Goal: Information Seeking & Learning: Compare options

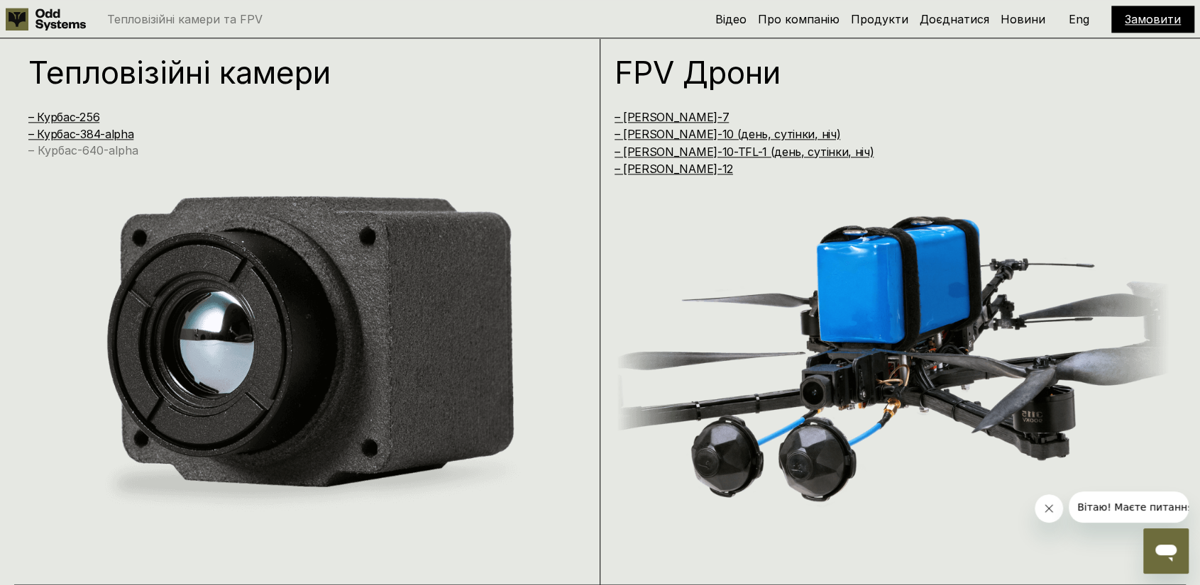
click at [124, 148] on link "– Курбас-640-alpha" at bounding box center [83, 150] width 110 height 14
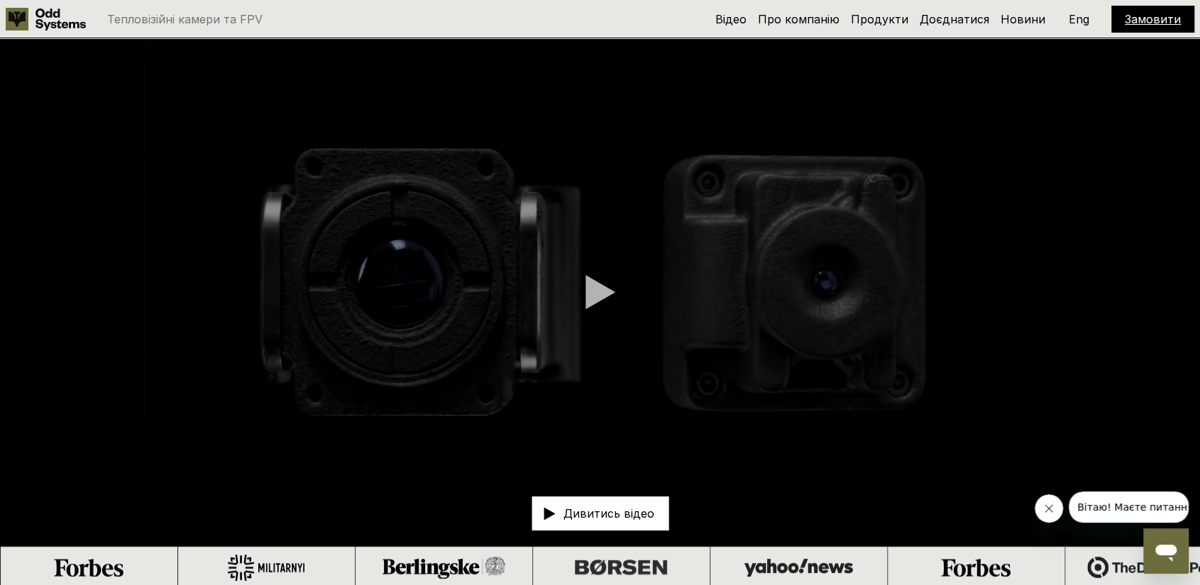
scroll to position [1174, 0]
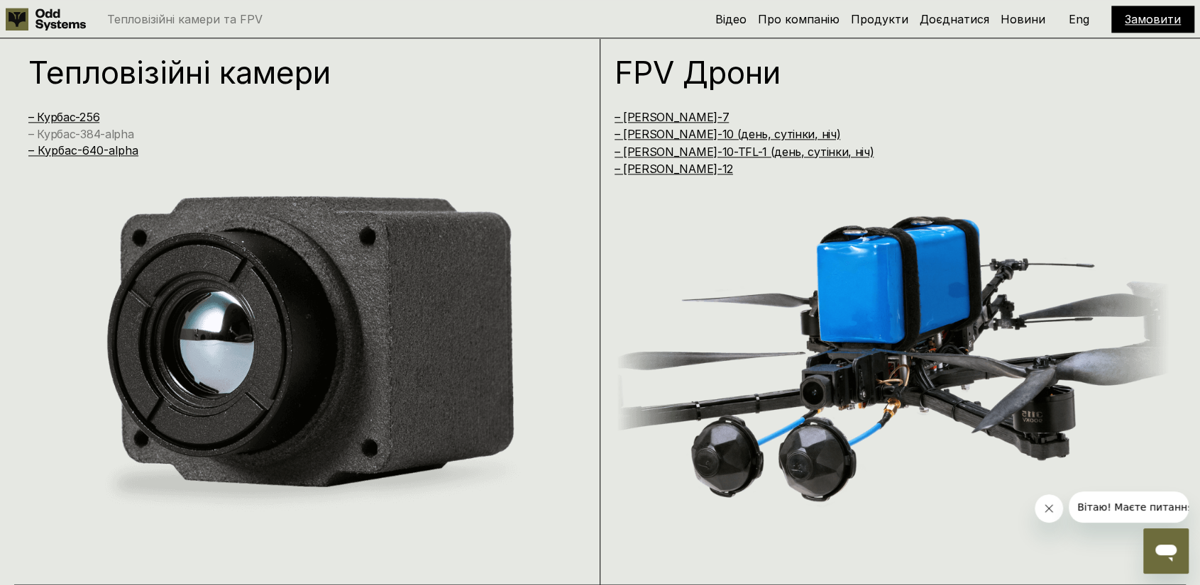
click at [92, 135] on link "– Курбас-384-alpha" at bounding box center [80, 134] width 105 height 14
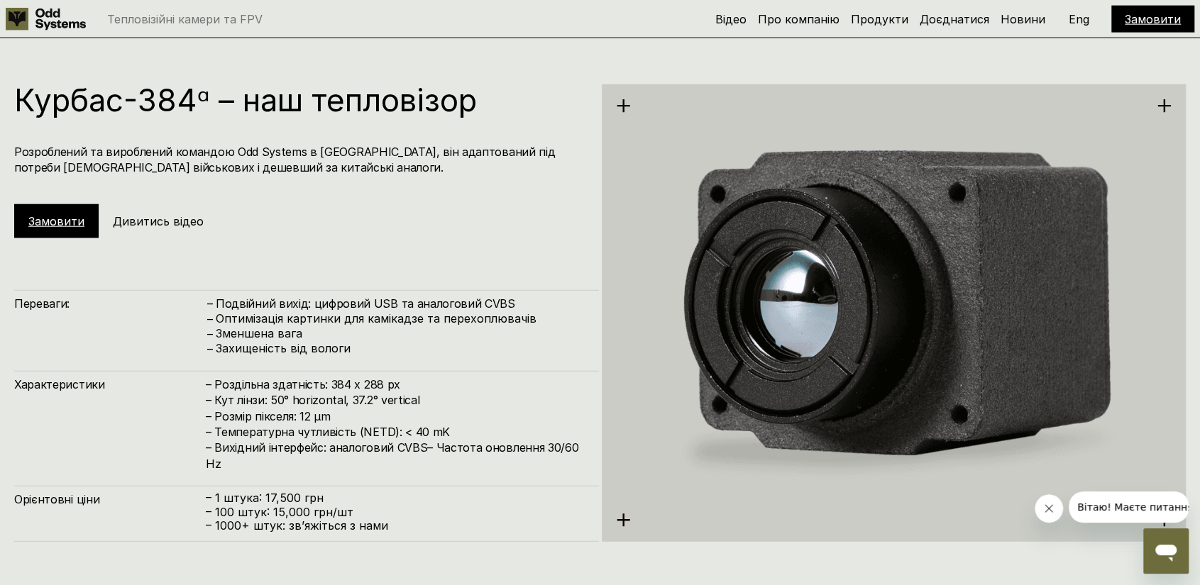
scroll to position [1174, 0]
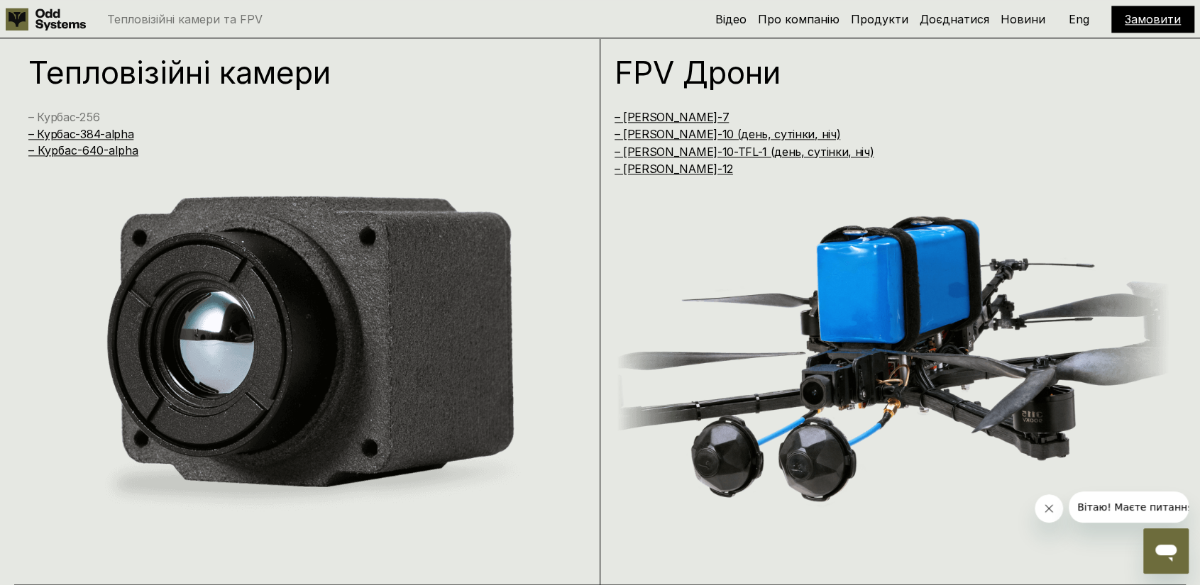
click at [70, 120] on link "– Курбас-256" at bounding box center [63, 117] width 71 height 14
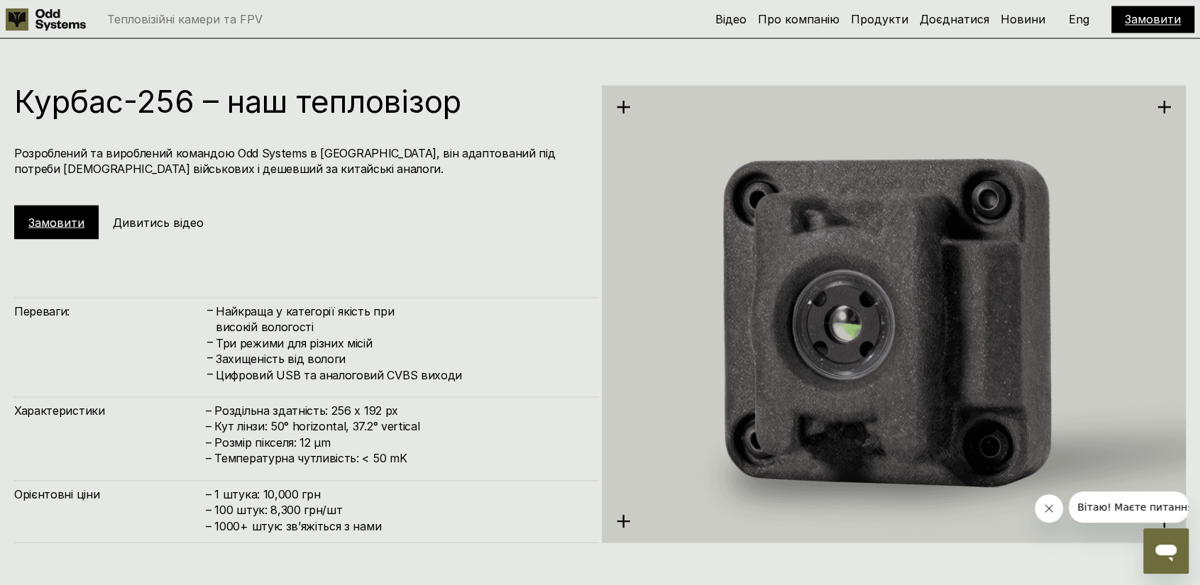
scroll to position [1902, 0]
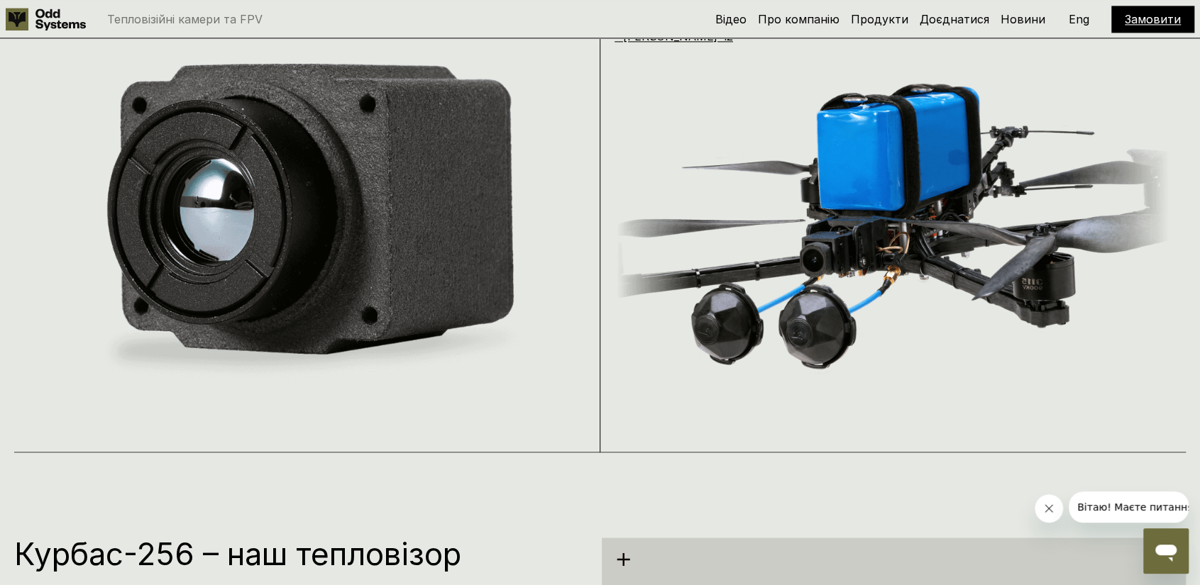
scroll to position [1103, 0]
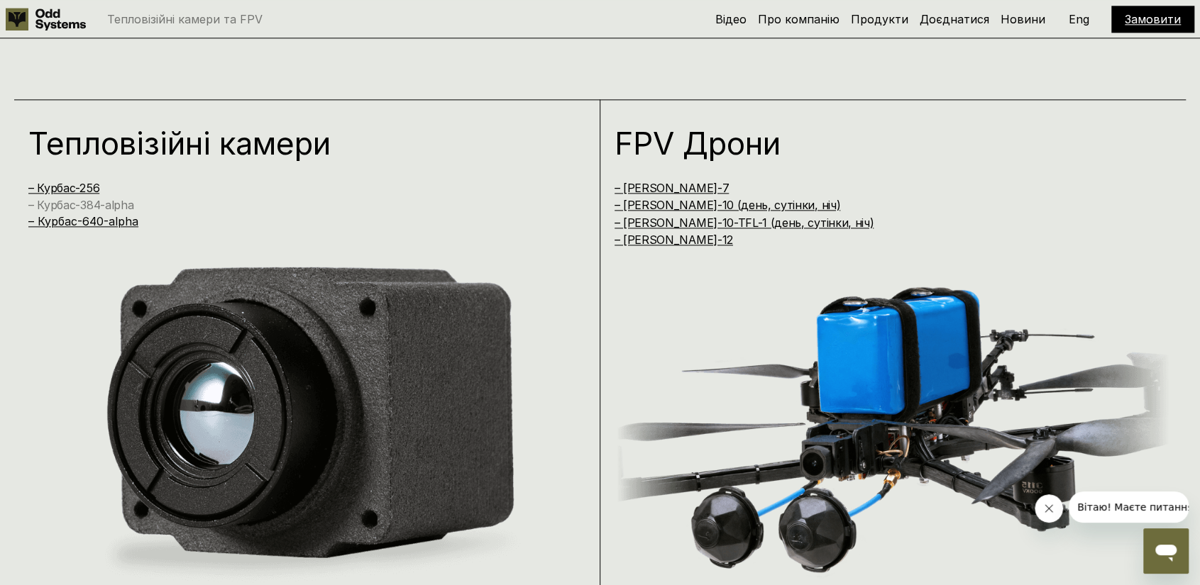
click at [91, 204] on link "– Курбас-384-alpha" at bounding box center [80, 205] width 105 height 14
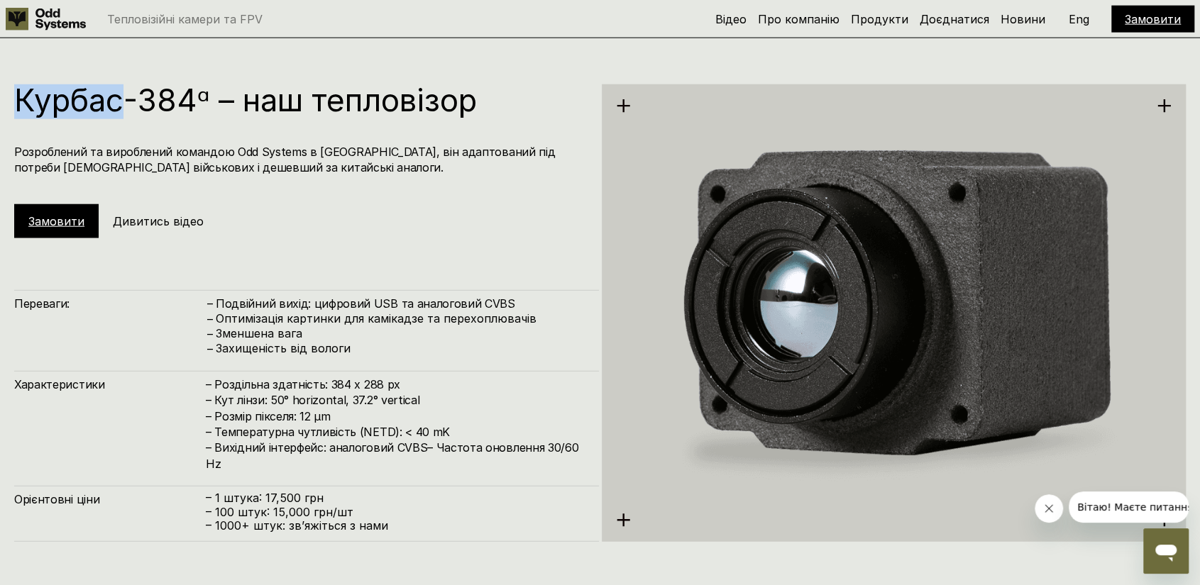
drag, startPoint x: 121, startPoint y: 102, endPoint x: 23, endPoint y: 94, distance: 98.3
click at [23, 94] on h1 "Курбас-384ᵅ – наш тепловізор" at bounding box center [299, 99] width 571 height 31
copy h1 "Курбас"
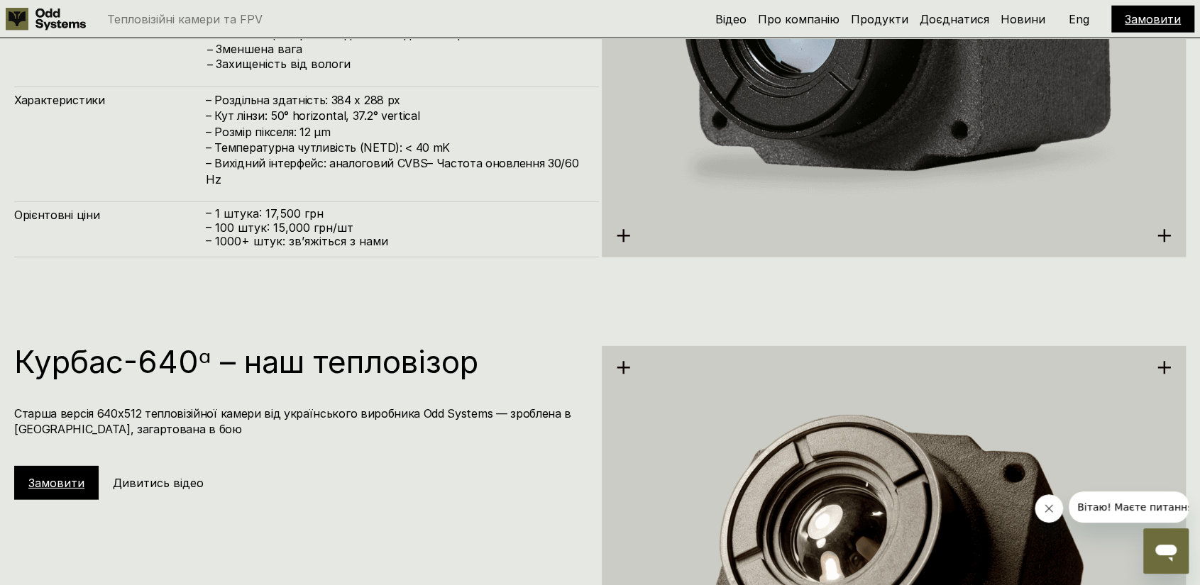
scroll to position [2630, 0]
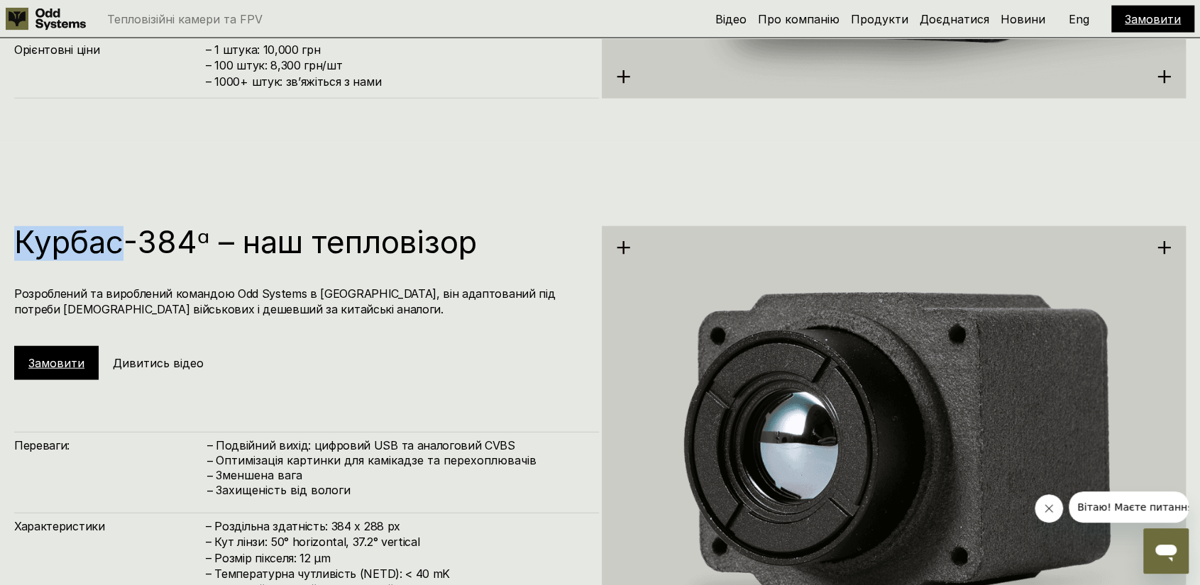
scroll to position [1103, 0]
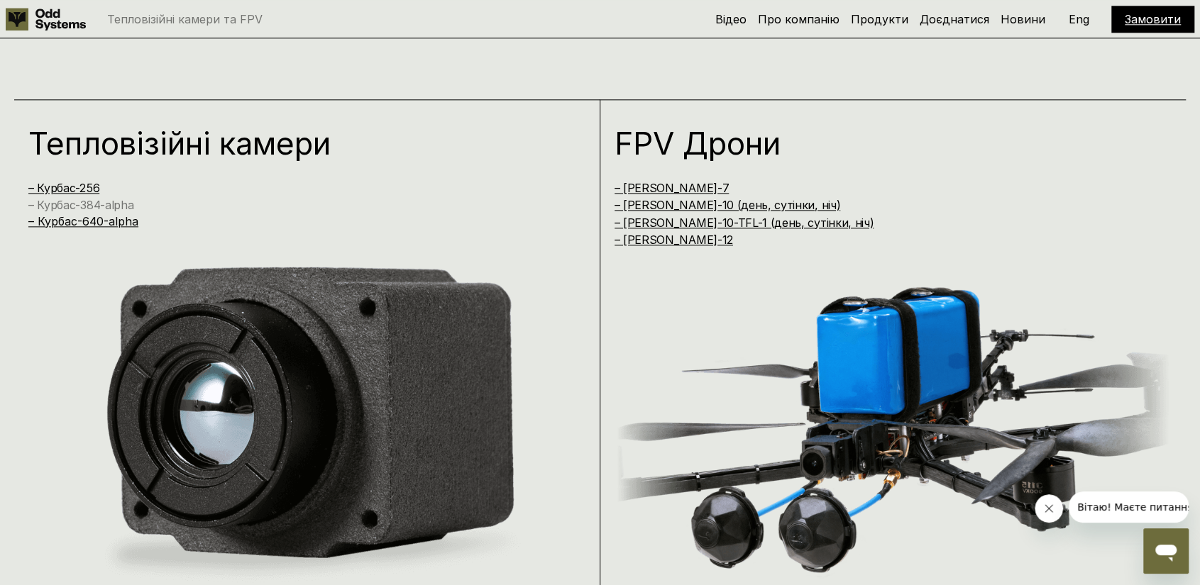
click at [84, 207] on link "– Курбас-384-alpha" at bounding box center [80, 205] width 105 height 14
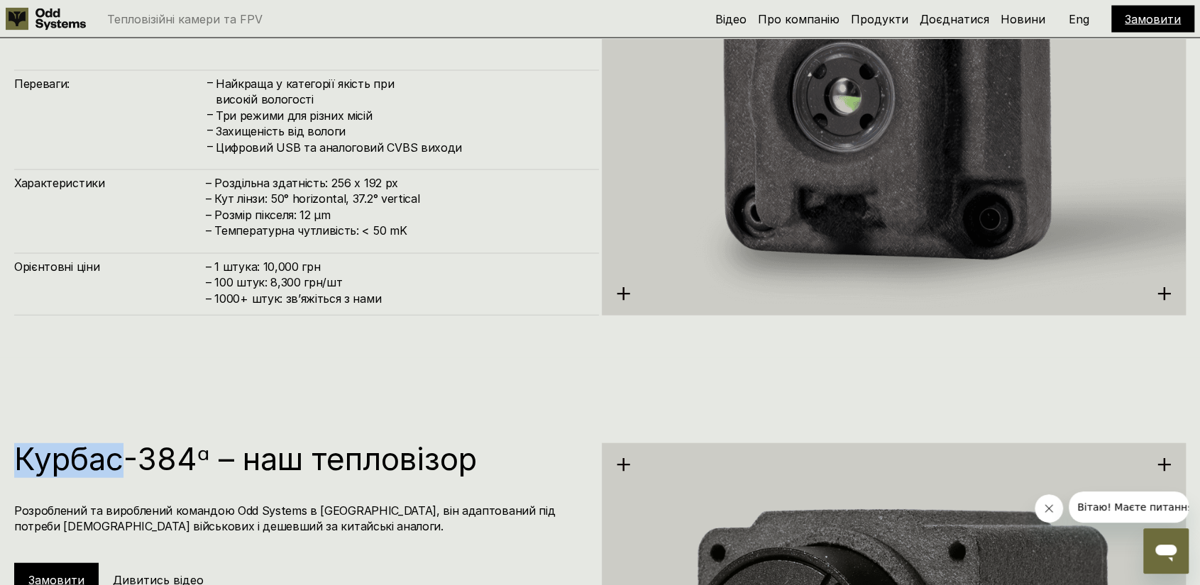
scroll to position [1774, 0]
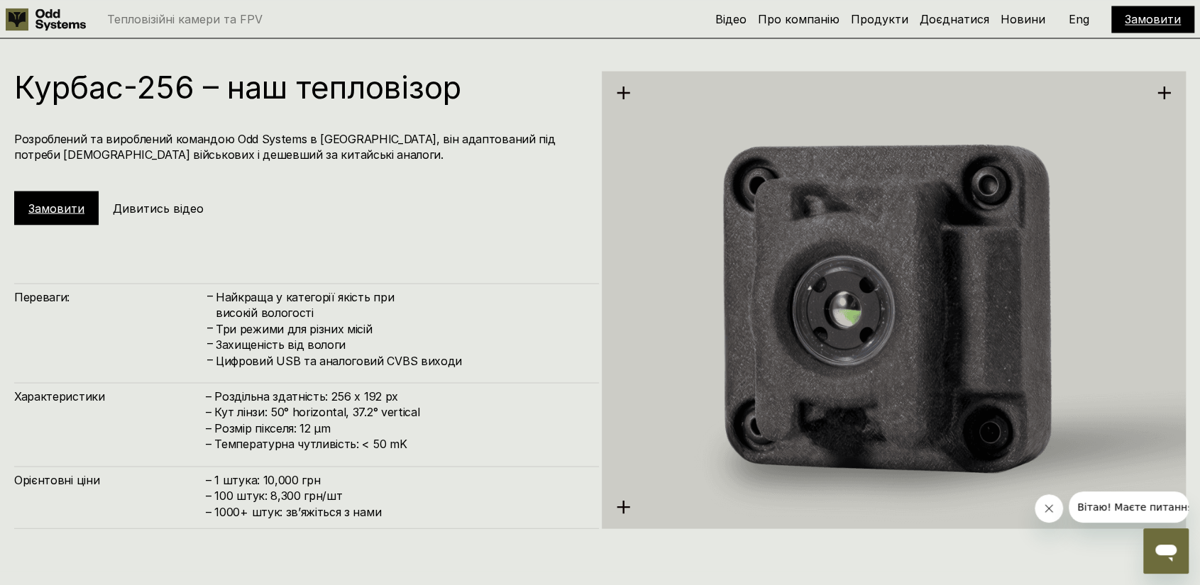
scroll to position [1103, 0]
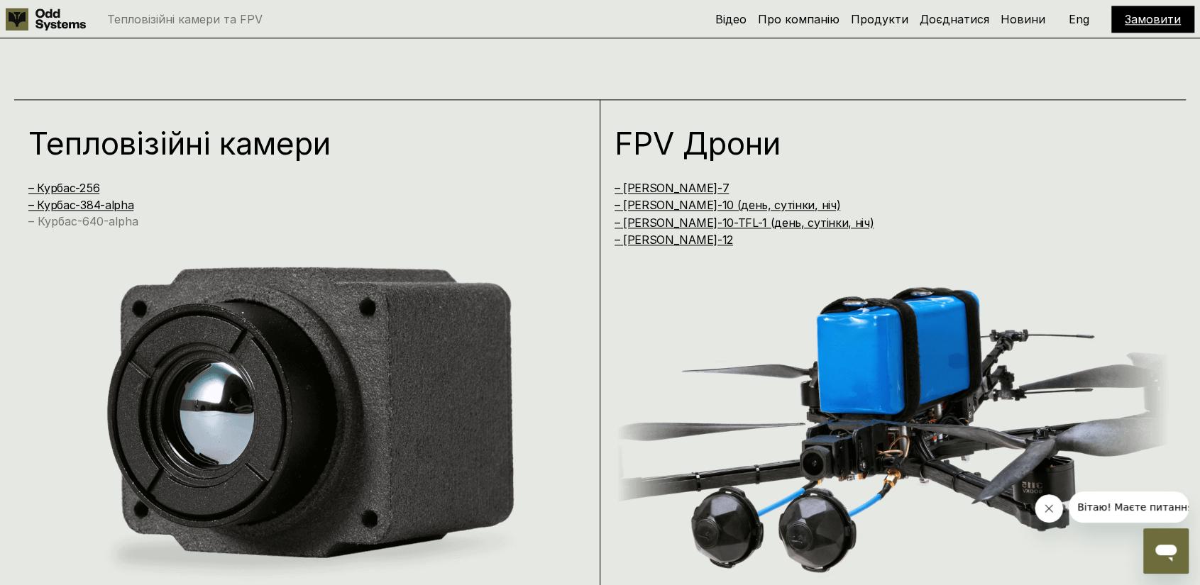
click at [75, 219] on link "– Курбас-640-alpha" at bounding box center [83, 221] width 110 height 14
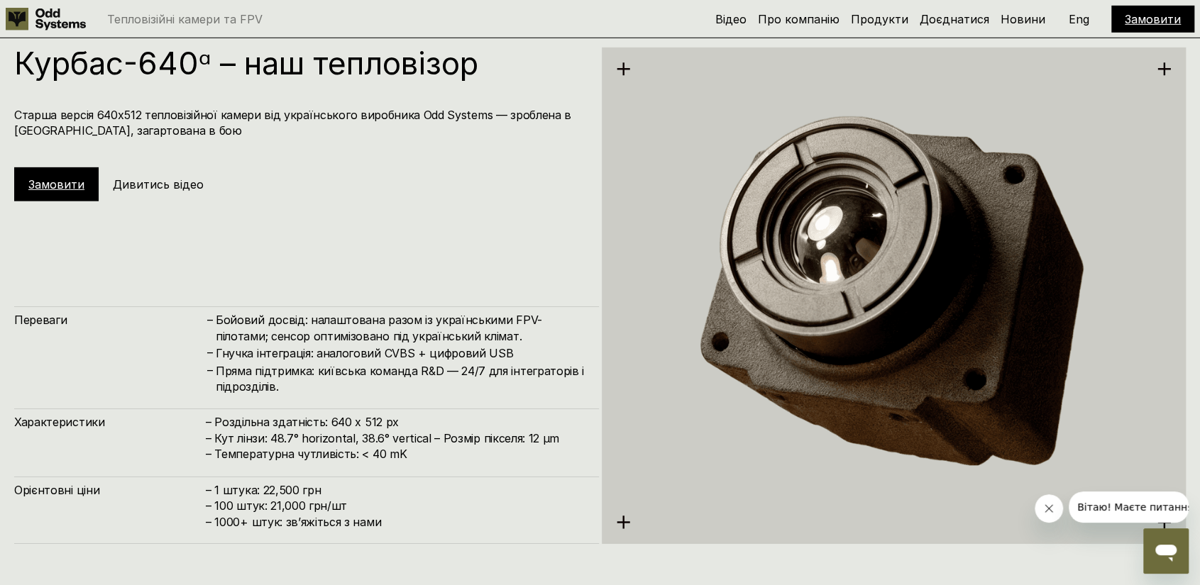
scroll to position [2932, 0]
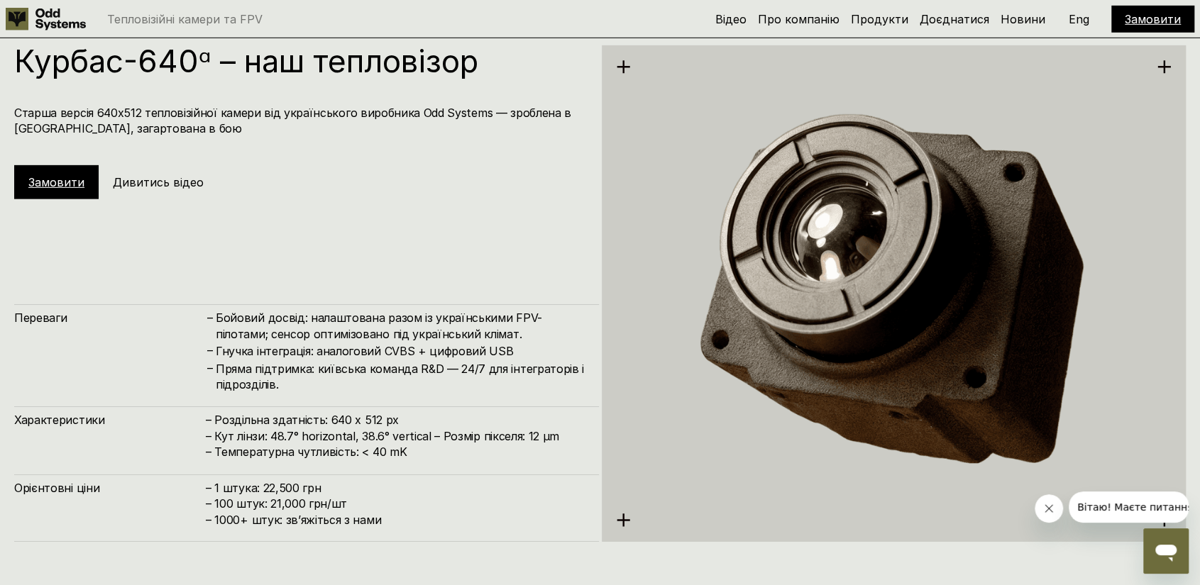
scroll to position [1103, 0]
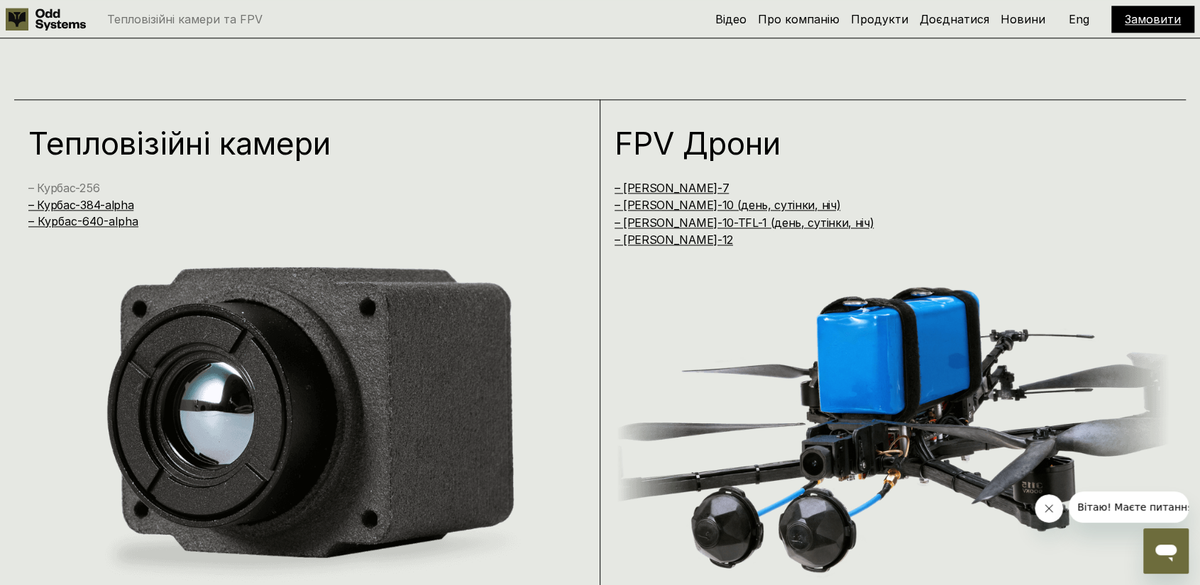
click at [79, 184] on link "– Курбас-256" at bounding box center [63, 188] width 71 height 14
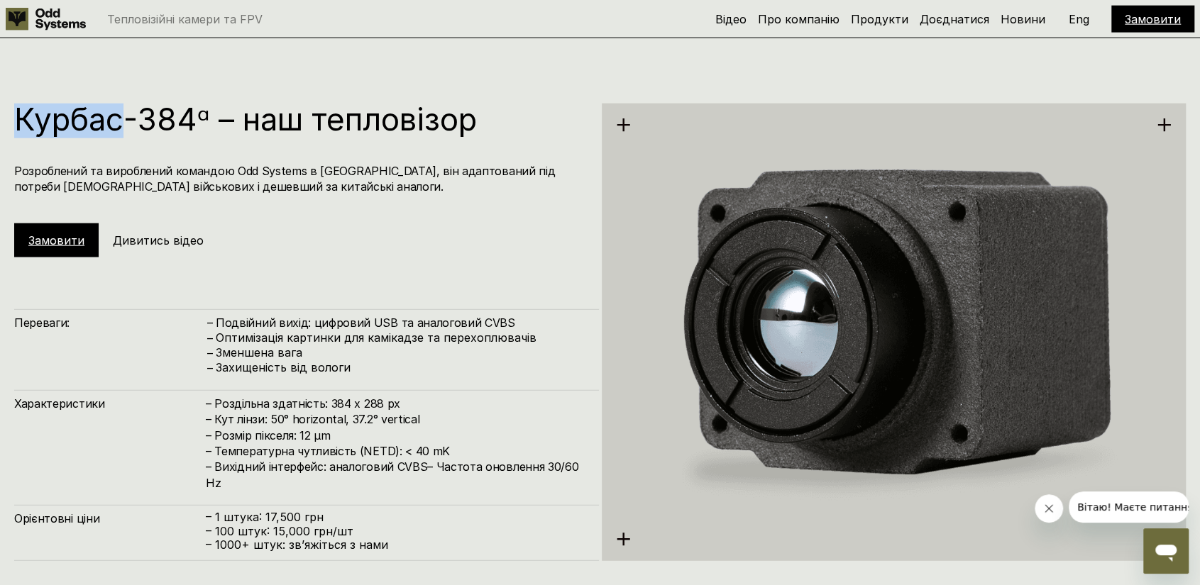
scroll to position [2257, 0]
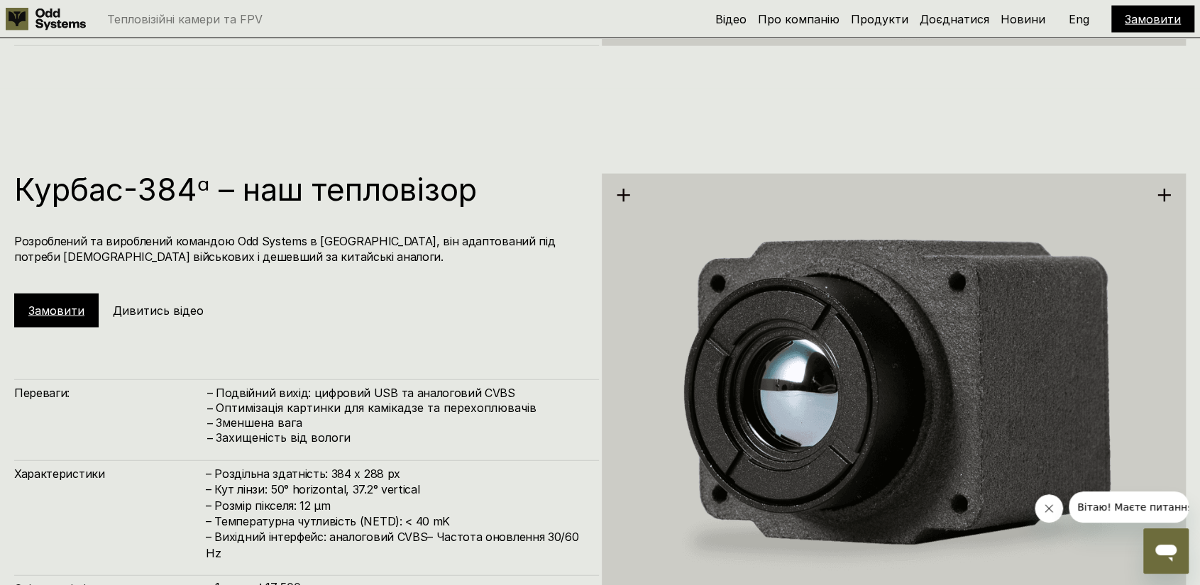
click at [141, 273] on div "Курбас-384ᵅ – наш тепловізор Розроблений та вироблений командою Odd Systems в […" at bounding box center [306, 251] width 585 height 154
click at [77, 309] on link "Замовити" at bounding box center [56, 311] width 56 height 14
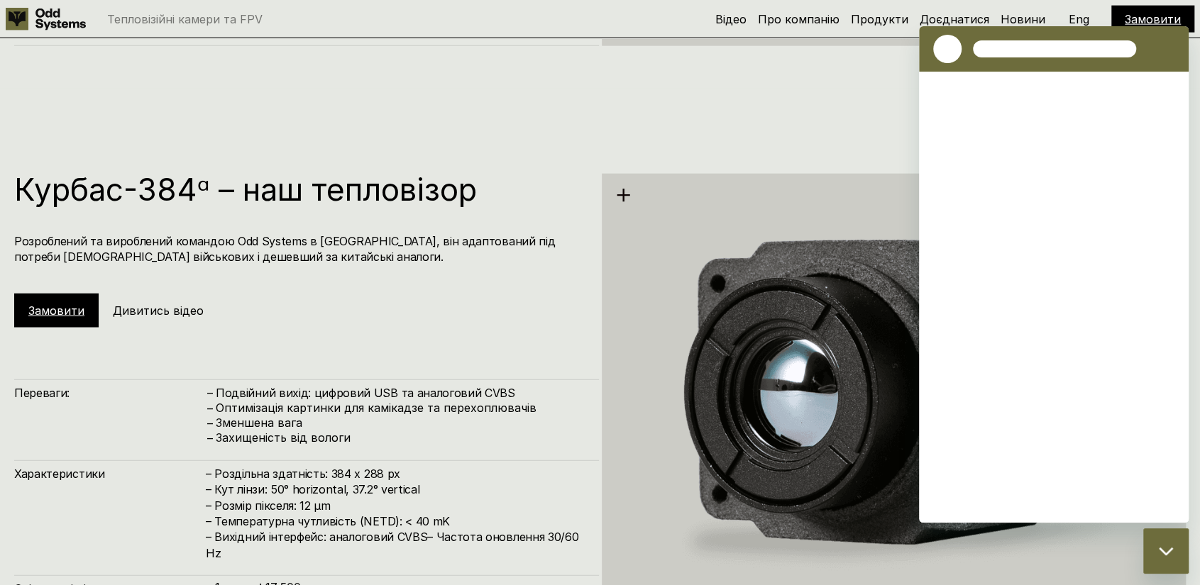
scroll to position [0, 0]
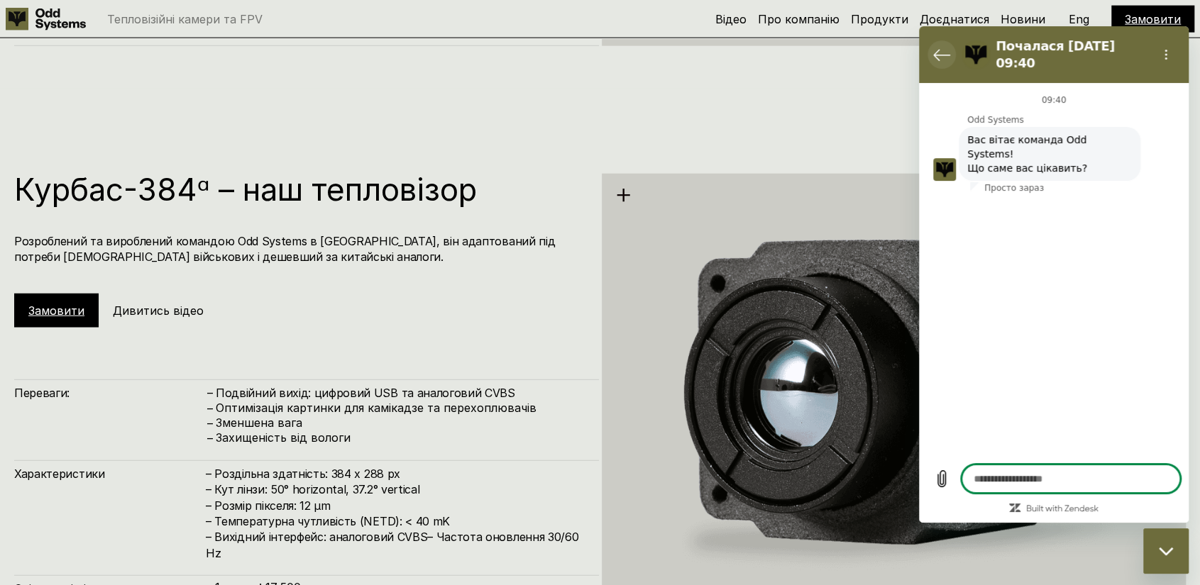
type textarea "*"
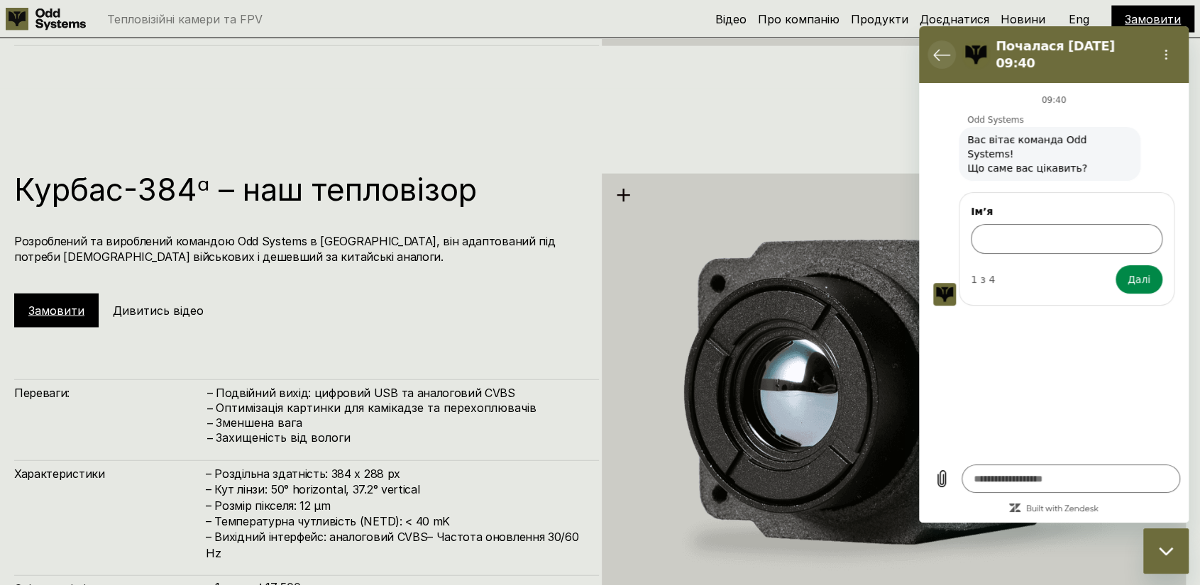
click at [935, 51] on icon "Повернутися до списку розмов" at bounding box center [941, 54] width 17 height 17
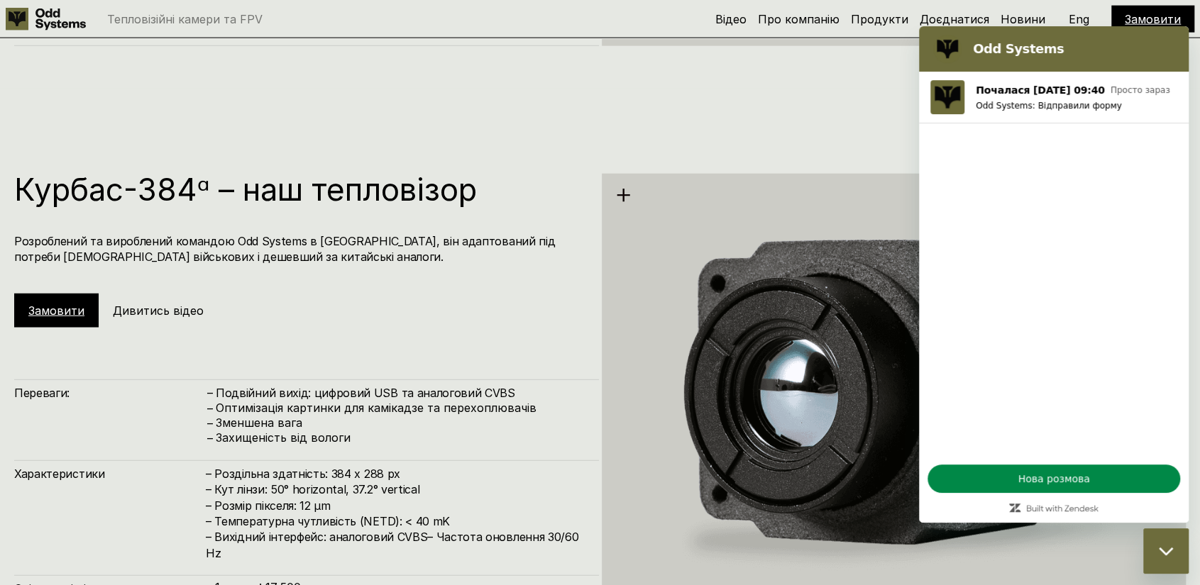
click at [757, 133] on div "Курбас-384ᵅ – наш тепловізор Розроблений та вироблений командою Odd Systems в […" at bounding box center [600, 381] width 1200 height 585
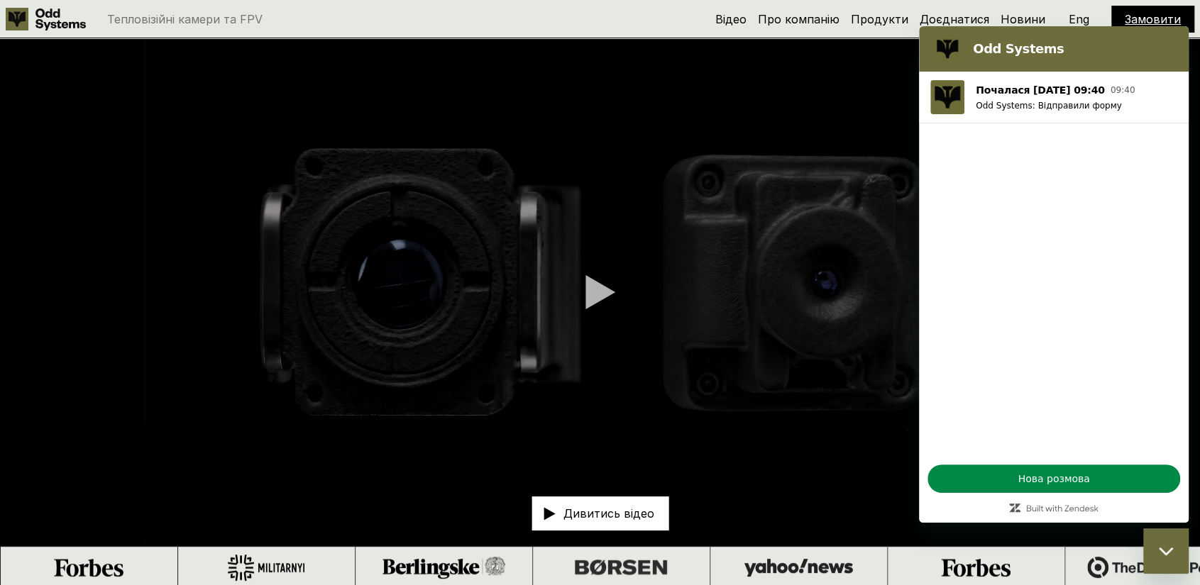
click at [96, 280] on video at bounding box center [600, 292] width 1200 height 508
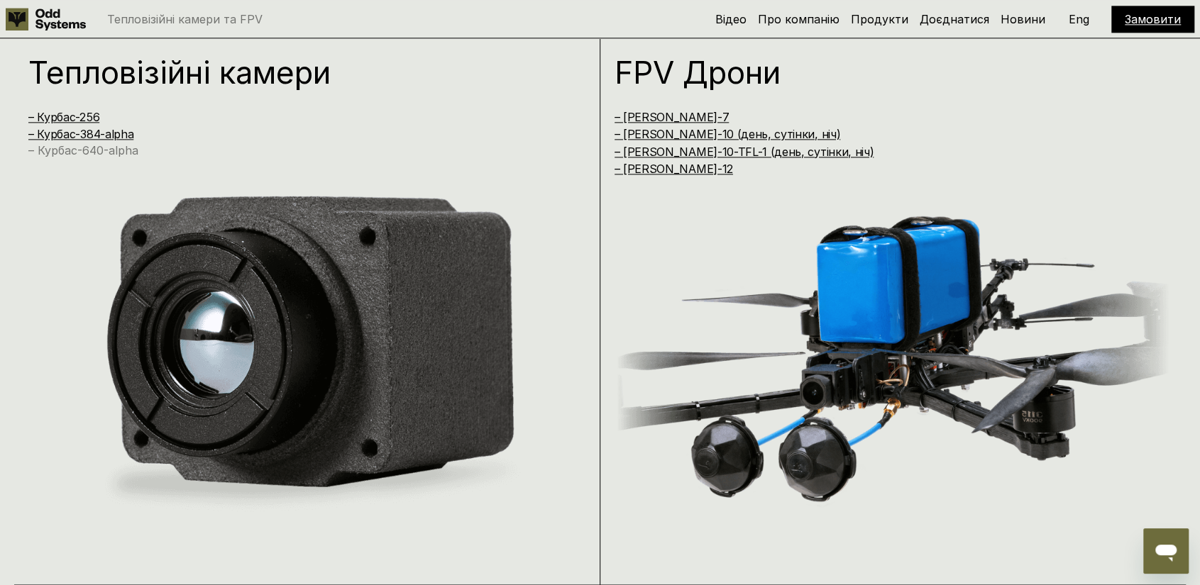
click at [83, 146] on link "– Курбас-640-alpha" at bounding box center [83, 150] width 110 height 14
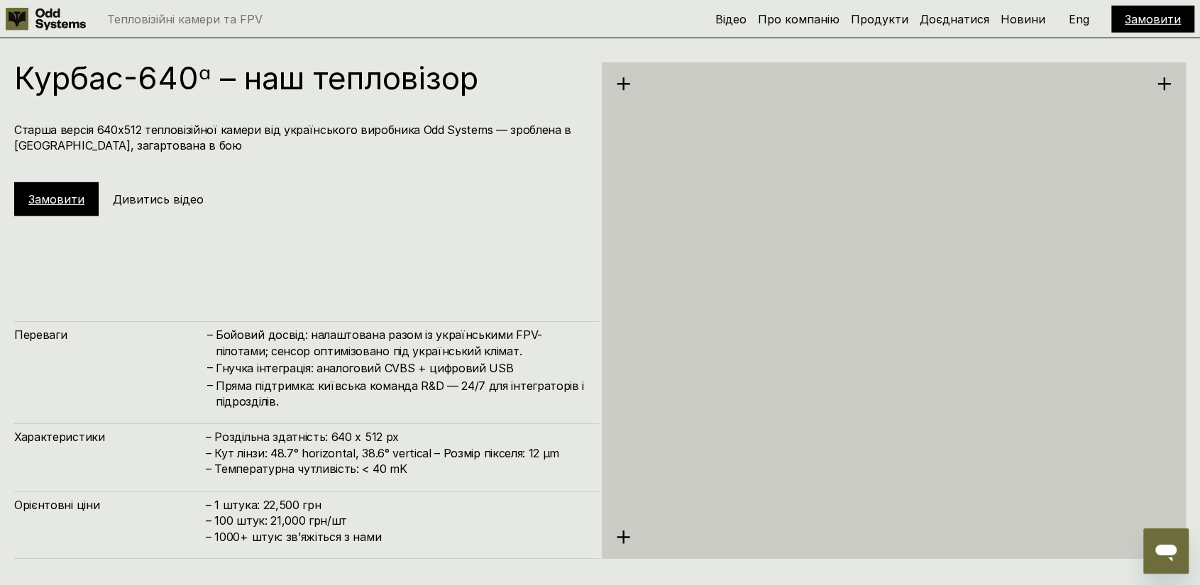
scroll to position [2932, 0]
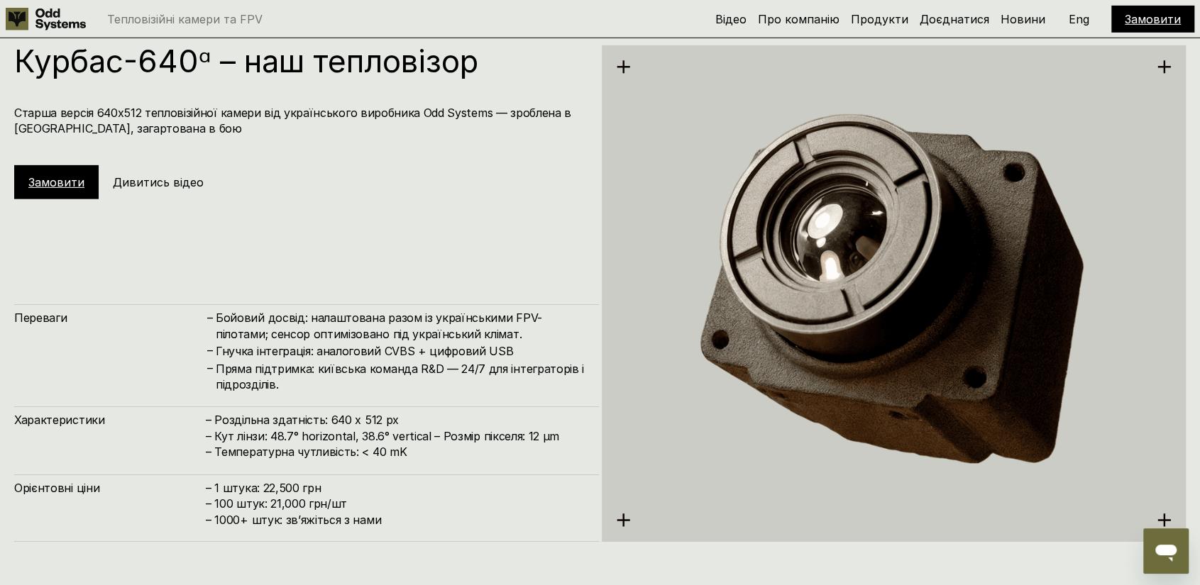
scroll to position [1174, 0]
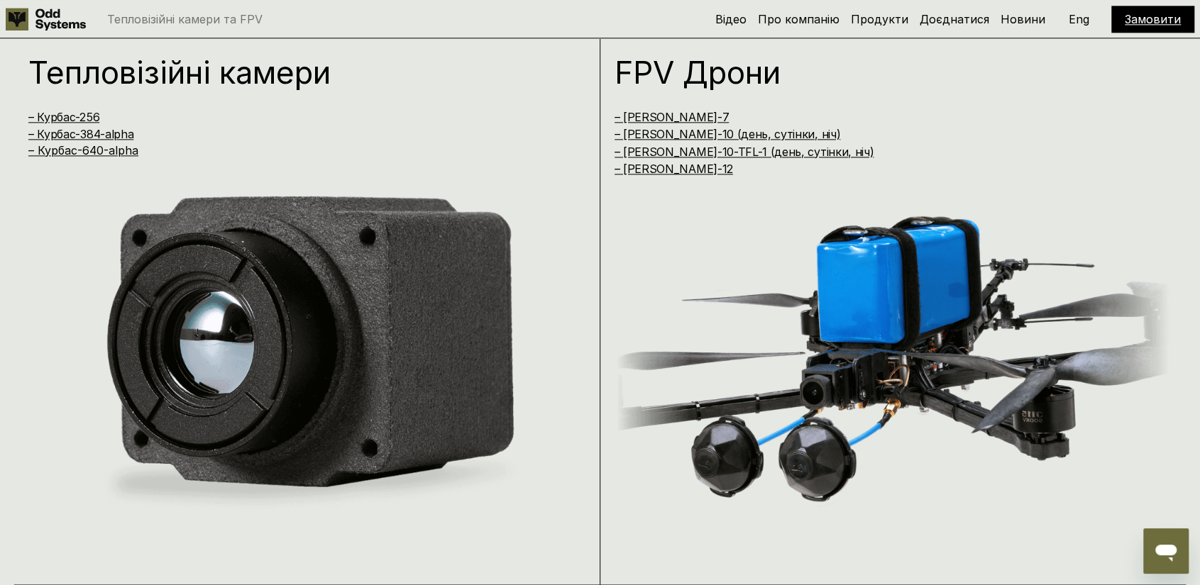
click at [528, 47] on div "Тепловізійні камери – Курбас-256 – Курбас-384-alpha – Курбас-640-alpha" at bounding box center [307, 306] width 586 height 557
click at [87, 134] on link "– Курбас-384-alpha" at bounding box center [80, 134] width 105 height 14
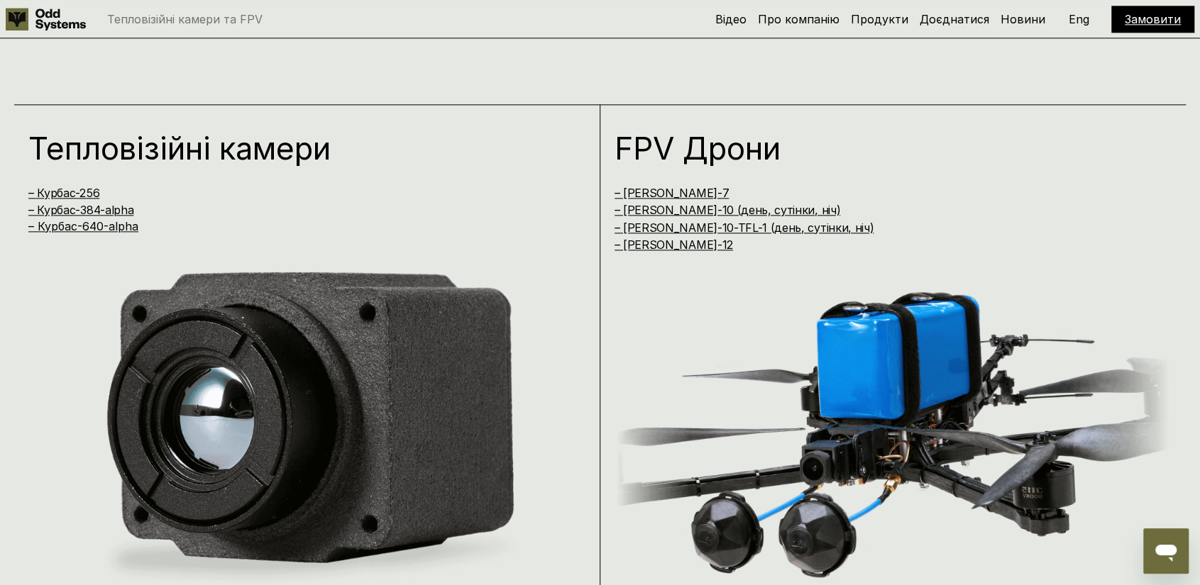
scroll to position [962, 0]
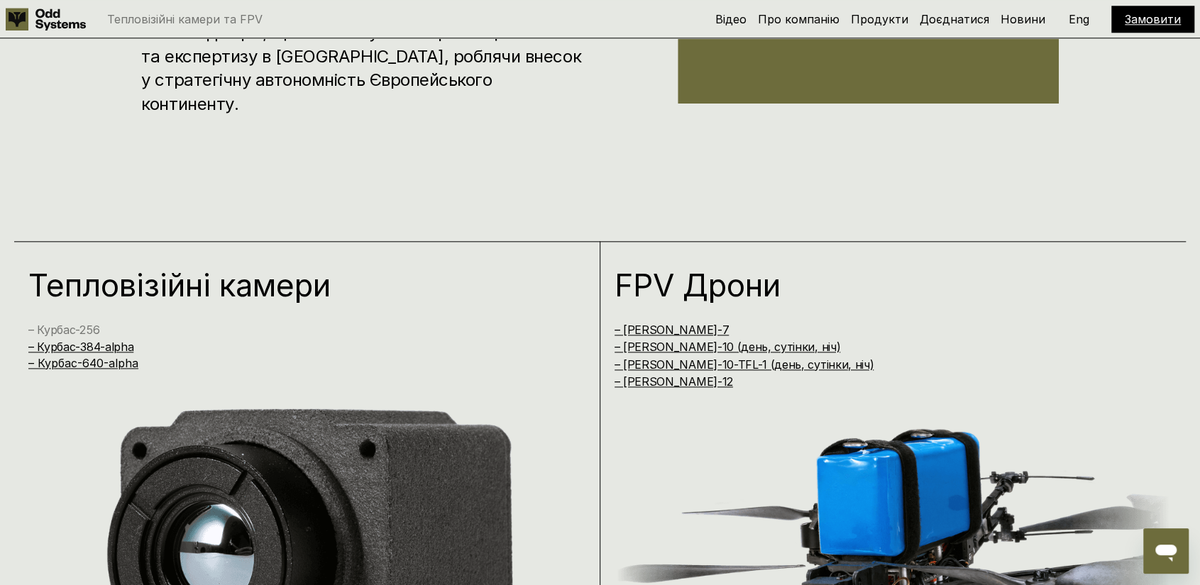
click at [81, 330] on link "– Курбас-256" at bounding box center [63, 330] width 71 height 14
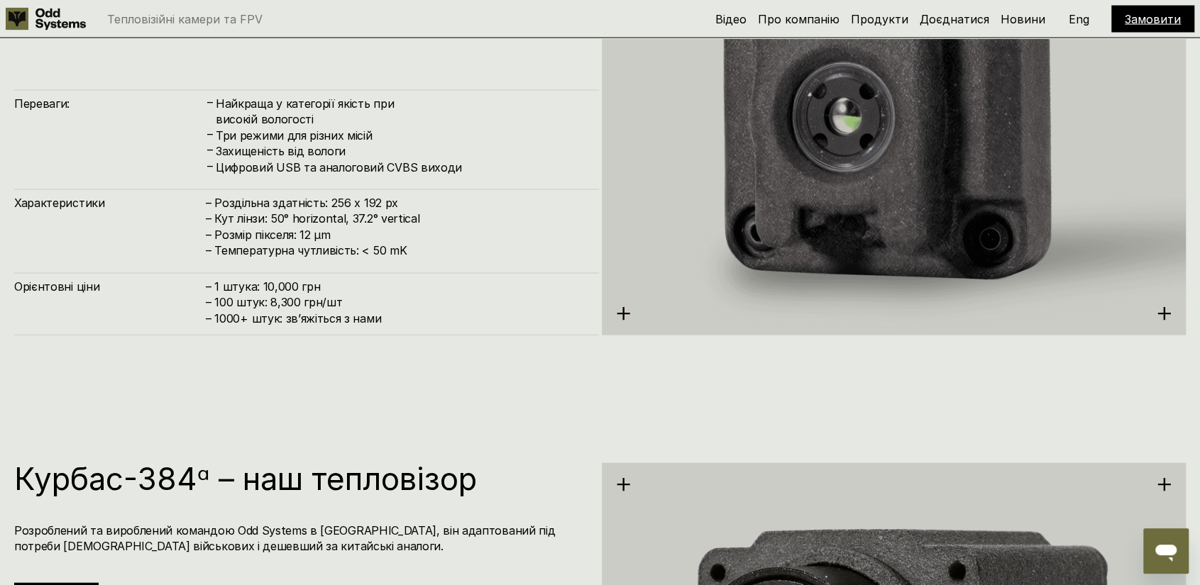
scroll to position [1973, 0]
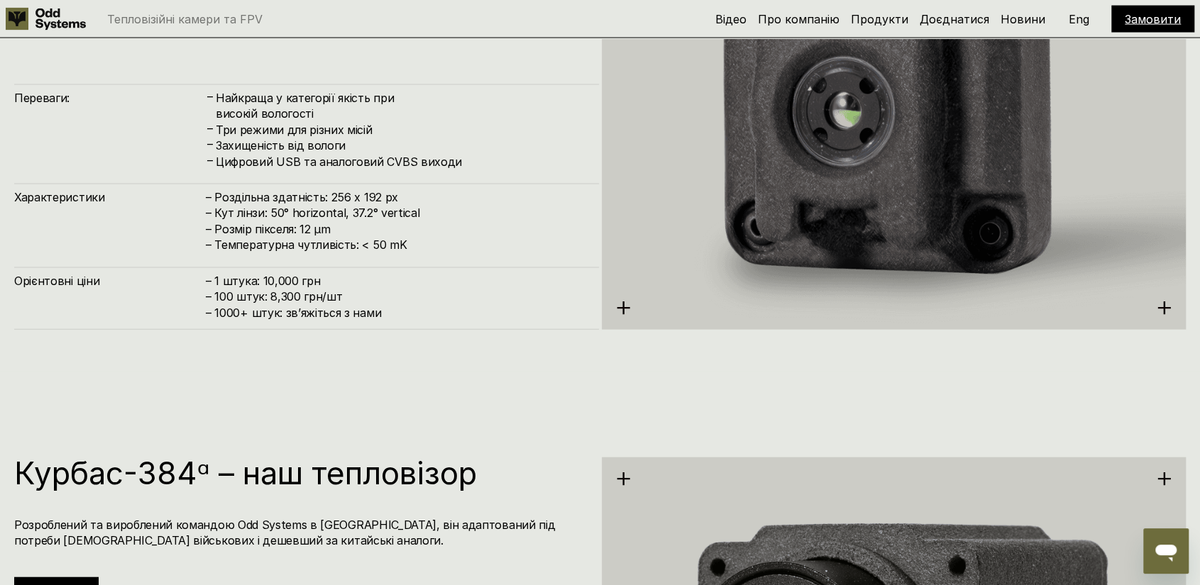
drag, startPoint x: 413, startPoint y: 199, endPoint x: 312, endPoint y: 202, distance: 101.5
click at [312, 202] on h4 "– Роздільна здатність: 256 x 192 px – Кут лінзи: 50° horizontal, 37.2° vertical…" at bounding box center [395, 221] width 379 height 64
drag, startPoint x: 206, startPoint y: 280, endPoint x: 325, endPoint y: 283, distance: 119.3
click at [325, 283] on h4 "– 1 штука: 10,000 грн – 100 штук: 8,300 грн/шт – ⁠1000+ штук: звʼяжіться з нами" at bounding box center [395, 297] width 379 height 48
click at [341, 314] on span "– ⁠1000+ штук: звʼяжіться з нами" at bounding box center [293, 313] width 175 height 14
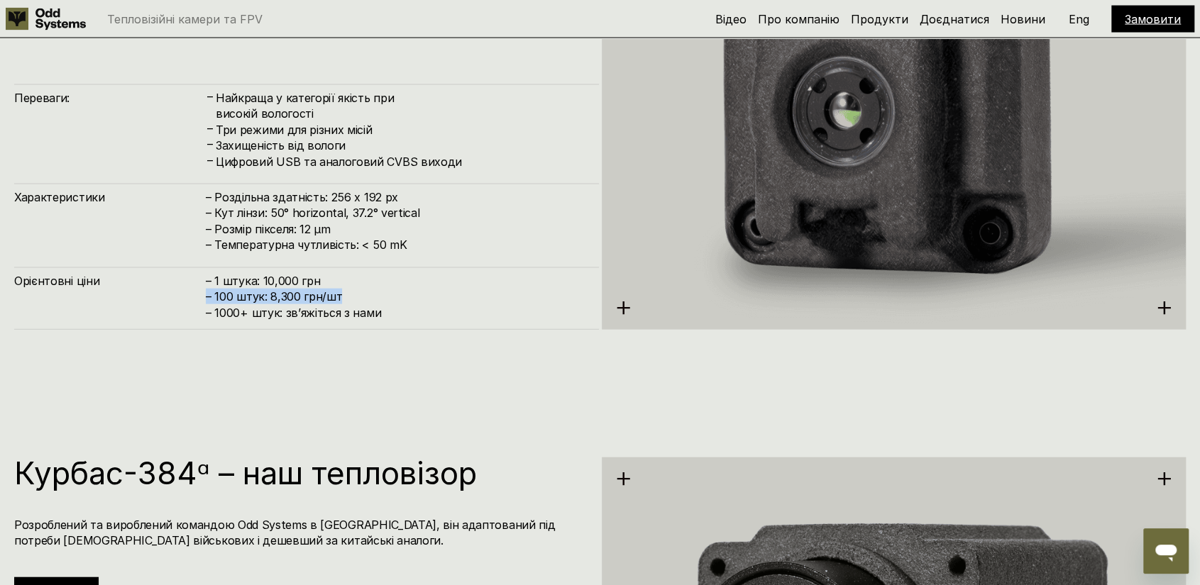
drag, startPoint x: 359, startPoint y: 292, endPoint x: 207, endPoint y: 300, distance: 152.1
click at [207, 300] on h4 "– 1 штука: 10,000 грн – 100 штук: 8,300 грн/шт – ⁠1000+ штук: звʼяжіться з нами" at bounding box center [395, 297] width 379 height 48
click at [271, 297] on h4 "– 1 штука: 10,000 грн – 100 штук: 8,300 грн/шт – ⁠1000+ штук: звʼяжіться з нами" at bounding box center [395, 297] width 379 height 48
drag, startPoint x: 266, startPoint y: 297, endPoint x: 352, endPoint y: 297, distance: 85.9
click at [352, 297] on h4 "– 1 штука: 10,000 грн – 100 штук: 8,300 грн/шт – ⁠1000+ штук: звʼяжіться з нами" at bounding box center [395, 297] width 379 height 48
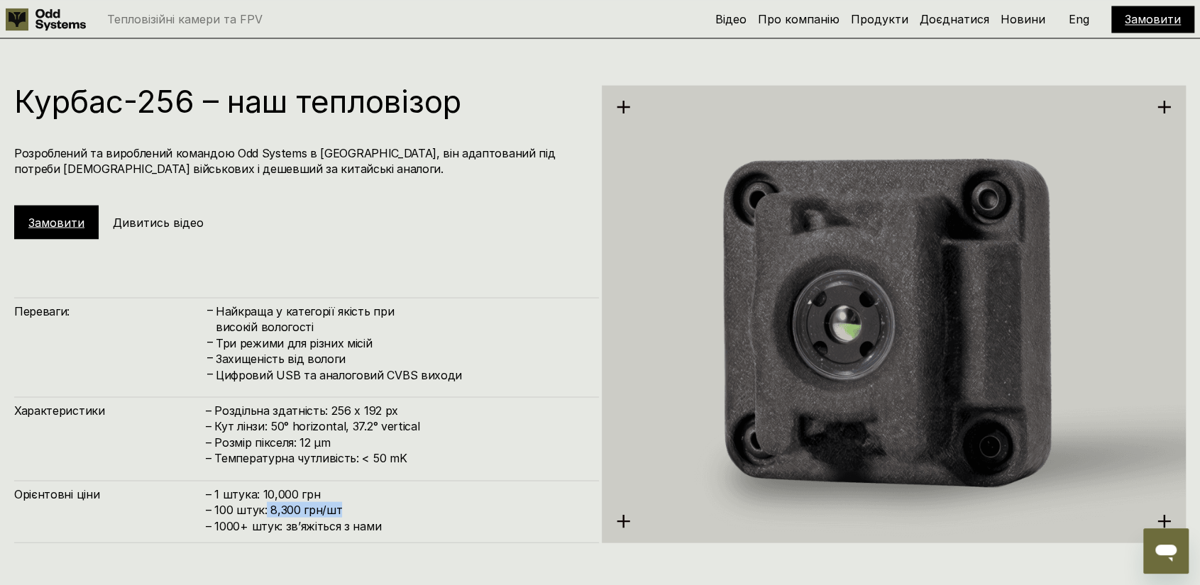
scroll to position [1902, 0]
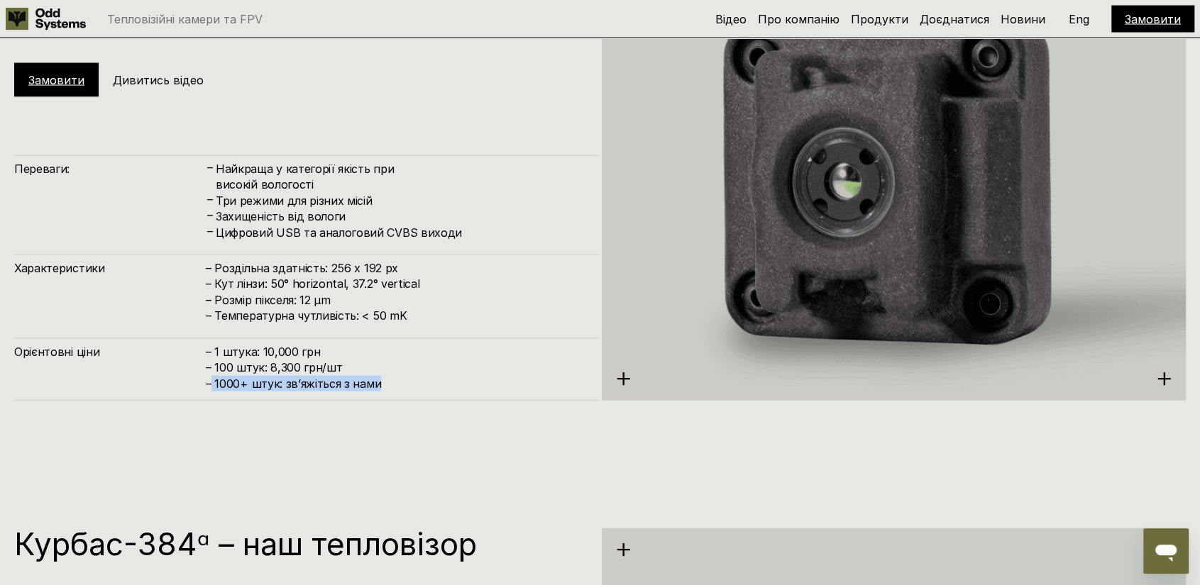
drag, startPoint x: 210, startPoint y: 385, endPoint x: 406, endPoint y: 385, distance: 195.9
click at [406, 385] on h4 "– 1 штука: 10,000 грн – 100 штук: 8,300 грн/шт – ⁠1000+ штук: звʼяжіться з нами" at bounding box center [395, 368] width 379 height 48
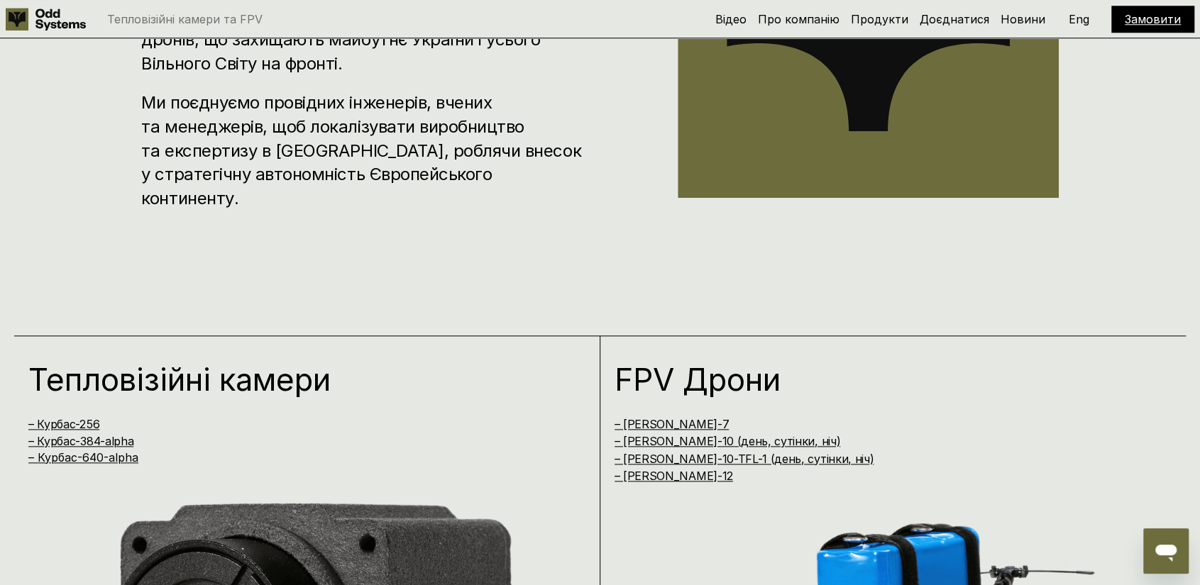
scroll to position [1064, 0]
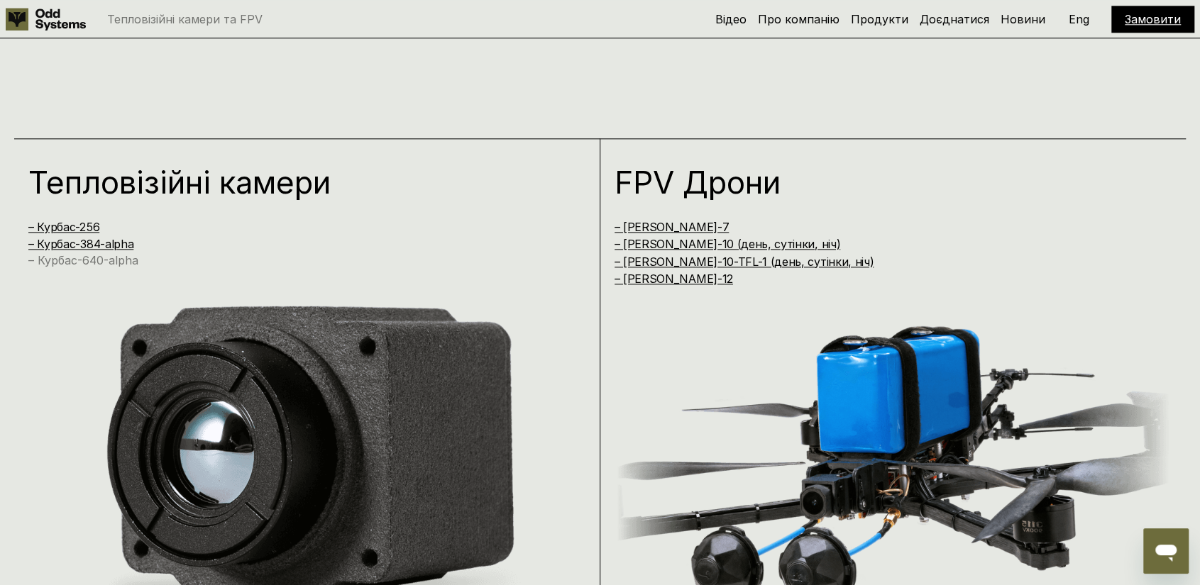
click at [95, 255] on link "– Курбас-640-alpha" at bounding box center [83, 260] width 110 height 14
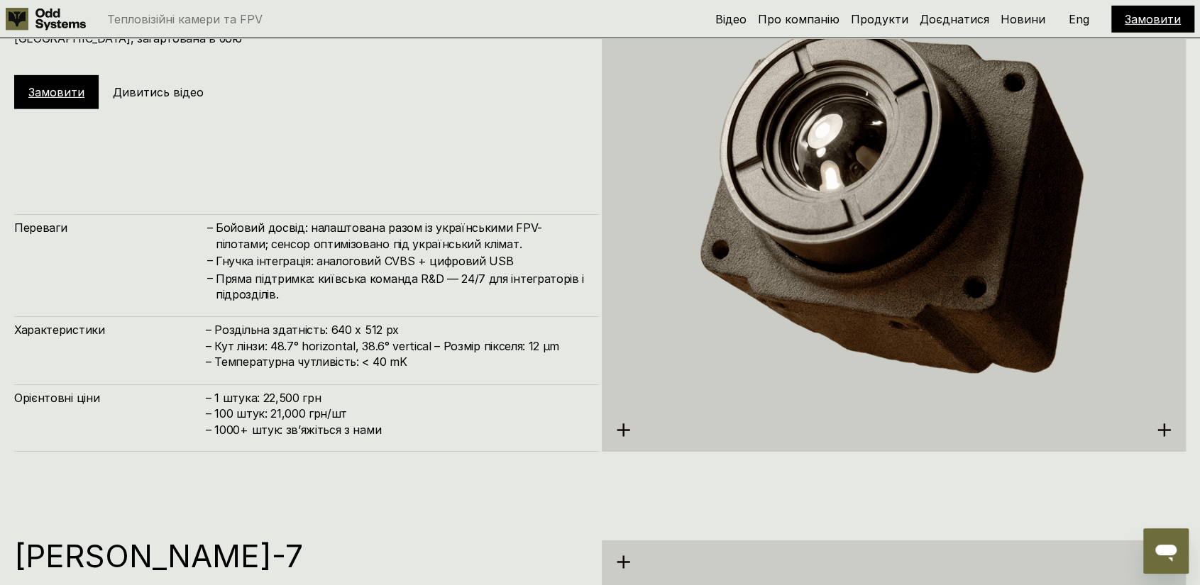
scroll to position [3073, 0]
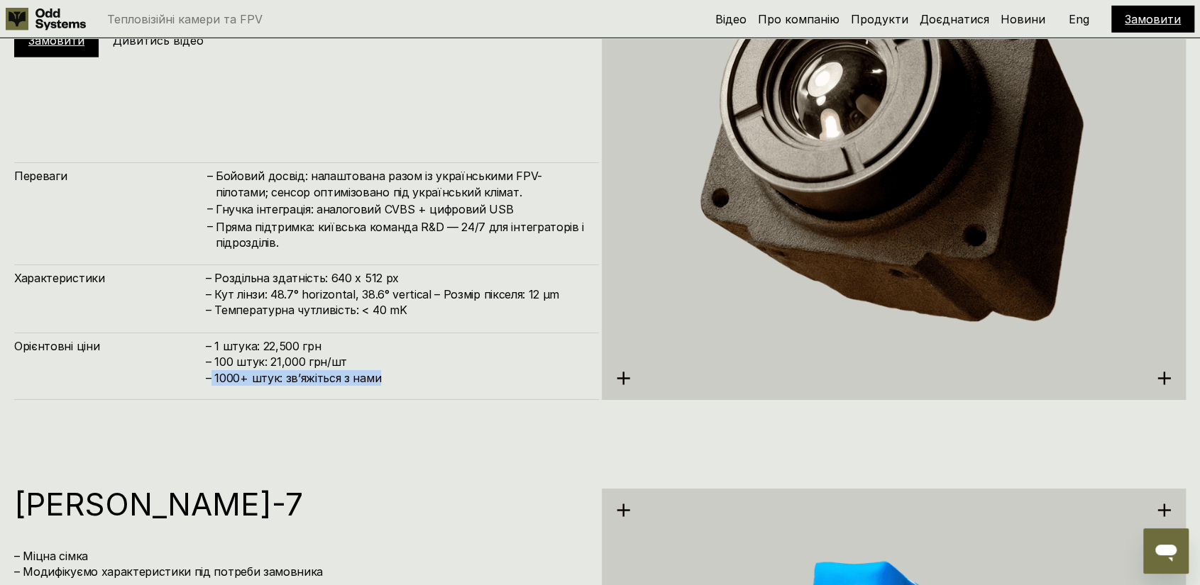
drag, startPoint x: 209, startPoint y: 381, endPoint x: 390, endPoint y: 387, distance: 181.1
click at [390, 387] on div "Орієнтовні ціни – 1 штука: 22,500 грн – 100 штук: 21,000 грн/шт – ⁠1000+ штук: …" at bounding box center [306, 366] width 585 height 67
click at [438, 321] on div "Переваги – Бойовий досвід: налаштована разом із українськими FPV-пілотами; сенс…" at bounding box center [306, 281] width 585 height 237
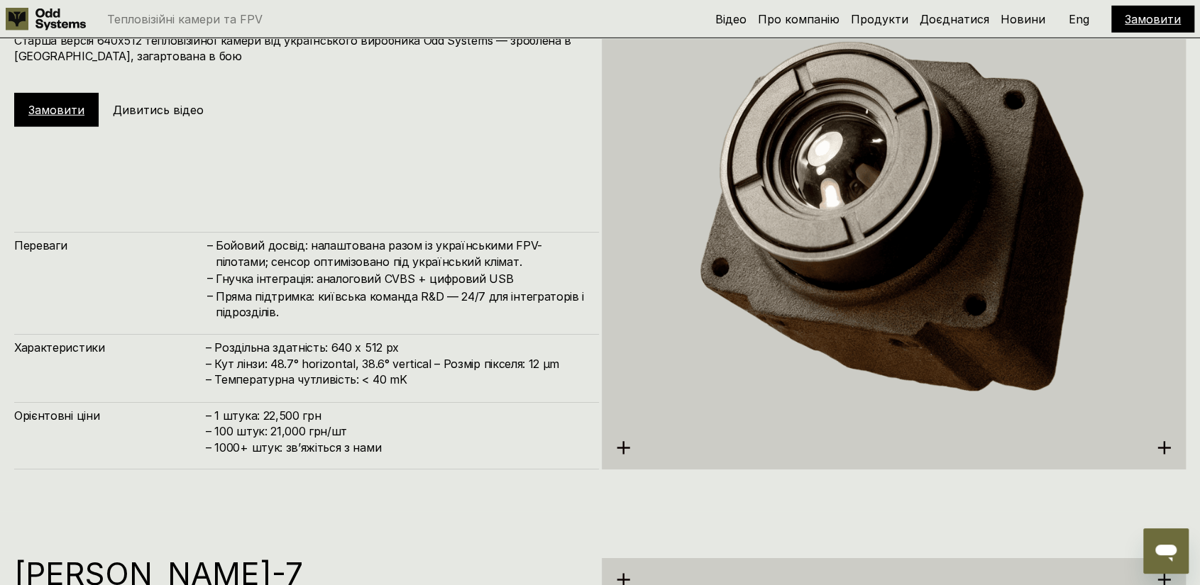
scroll to position [3144, 0]
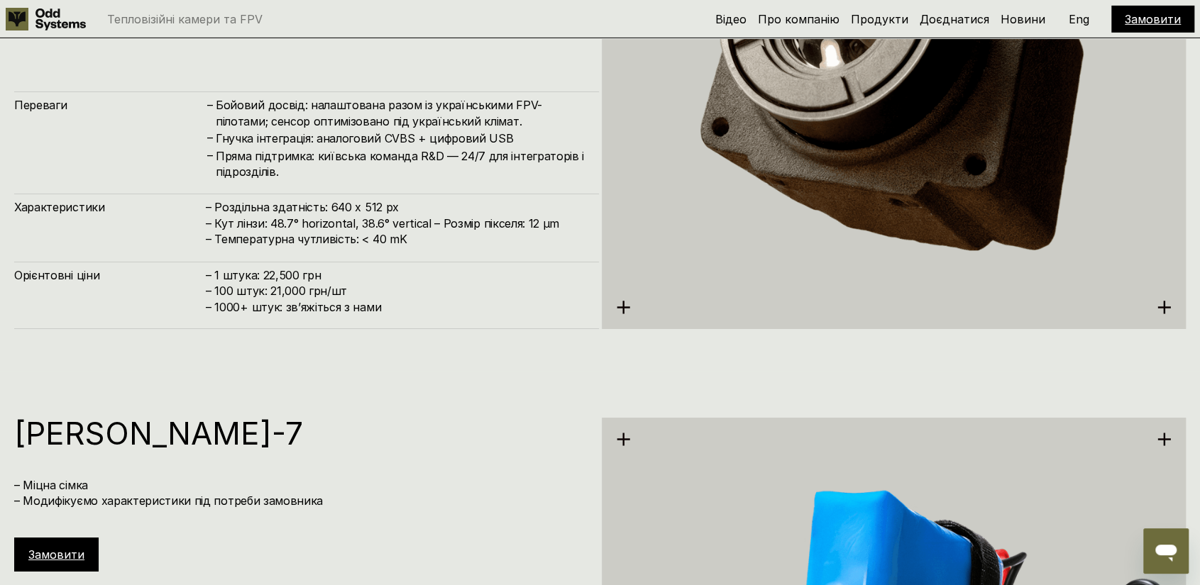
click at [437, 304] on h4 "– 1 штука: 22,500 грн – 100 штук: 21,000 грн/шт – ⁠1000+ штук: звʼяжіться з нами" at bounding box center [395, 292] width 379 height 48
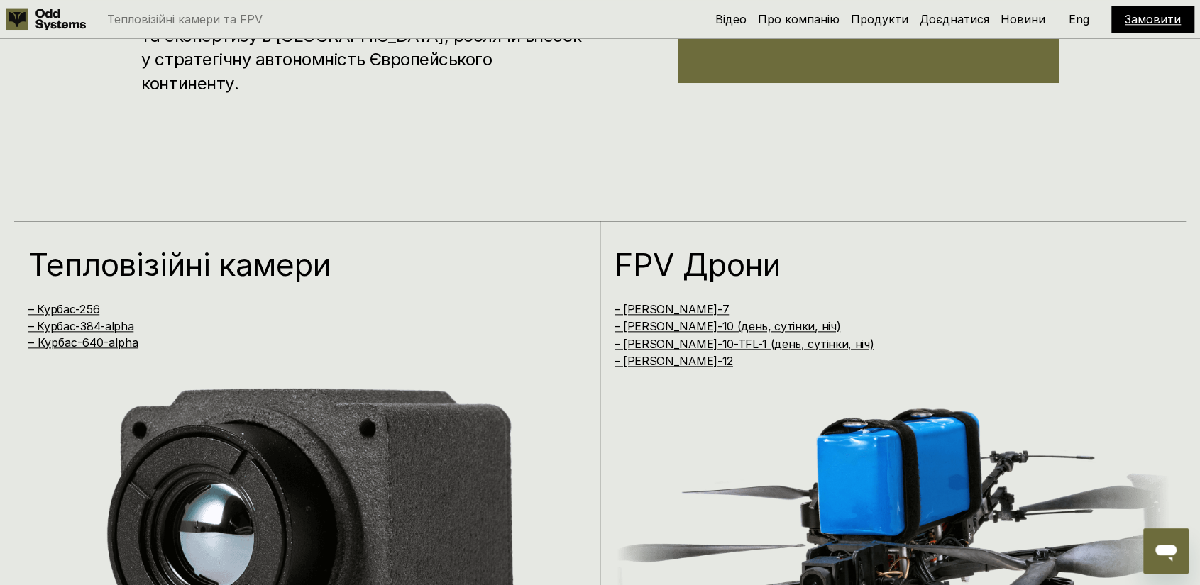
scroll to position [1135, 0]
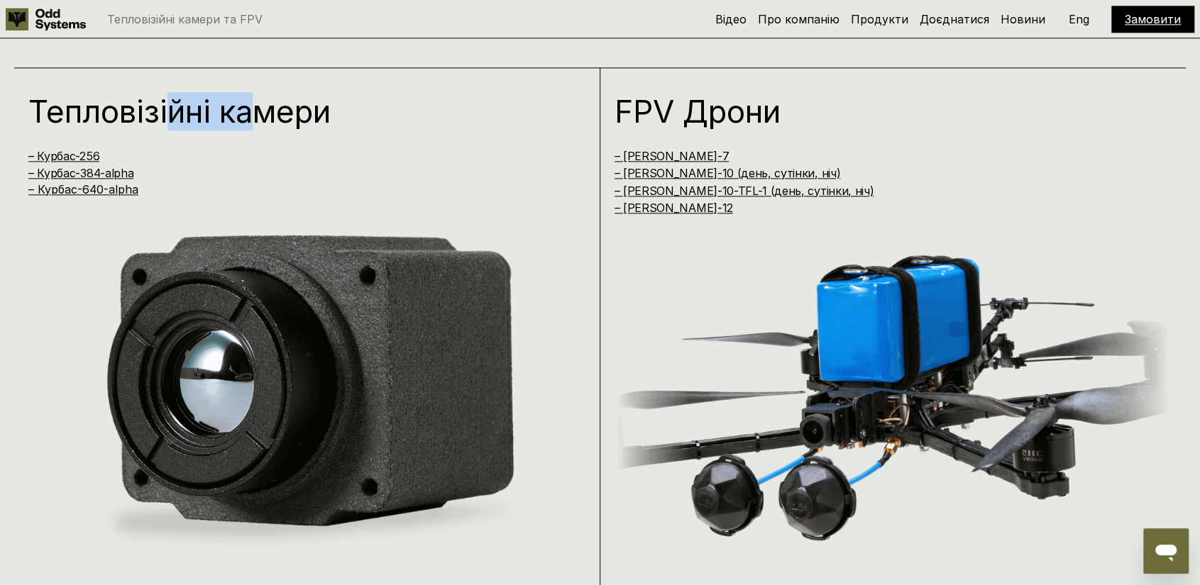
drag, startPoint x: 170, startPoint y: 105, endPoint x: 264, endPoint y: 113, distance: 94.0
click at [264, 113] on h1 "Тепловізійні камери" at bounding box center [290, 111] width 524 height 31
click at [261, 111] on h1 "Тепловізійні камери" at bounding box center [290, 111] width 524 height 31
drag, startPoint x: 261, startPoint y: 111, endPoint x: 125, endPoint y: 114, distance: 136.3
click at [125, 114] on h1 "Тепловізійні камери" at bounding box center [290, 111] width 524 height 31
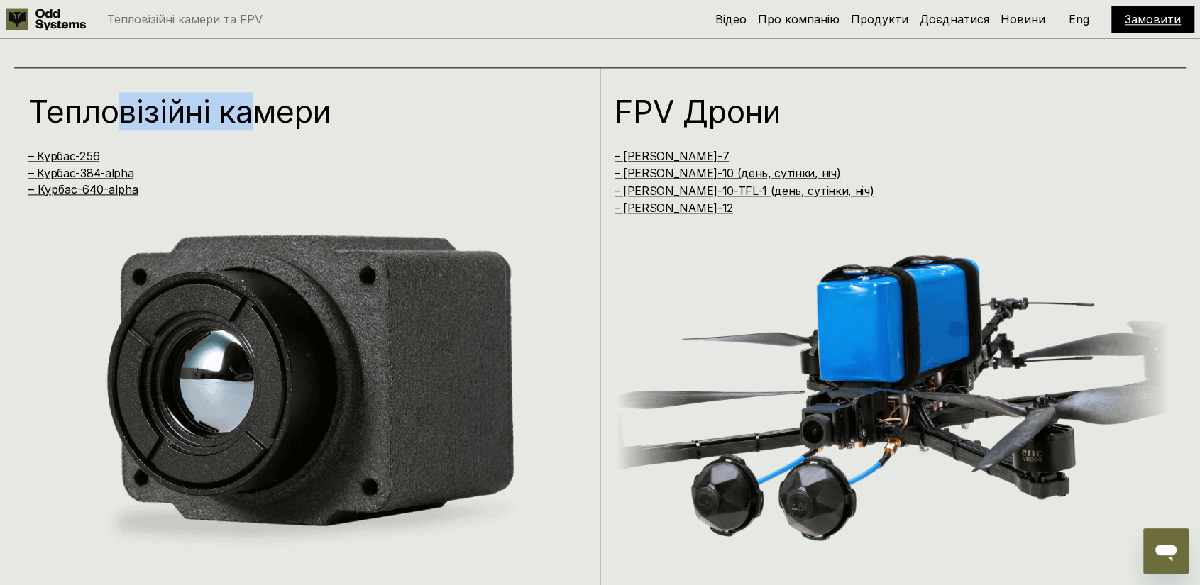
click at [204, 111] on h1 "Тепловізійні камери" at bounding box center [290, 111] width 524 height 31
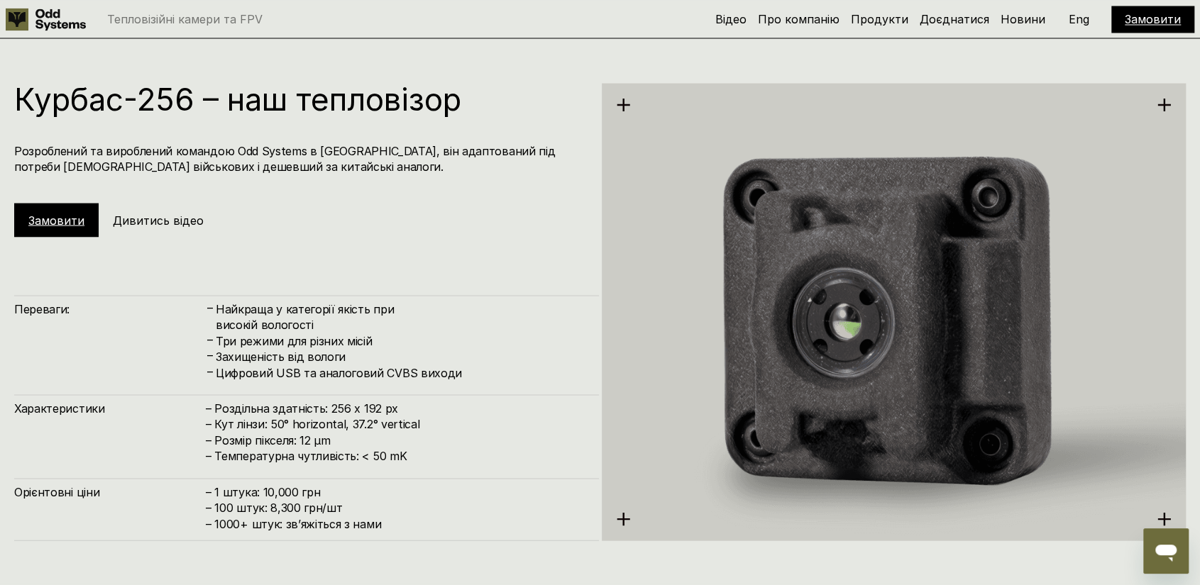
scroll to position [1703, 0]
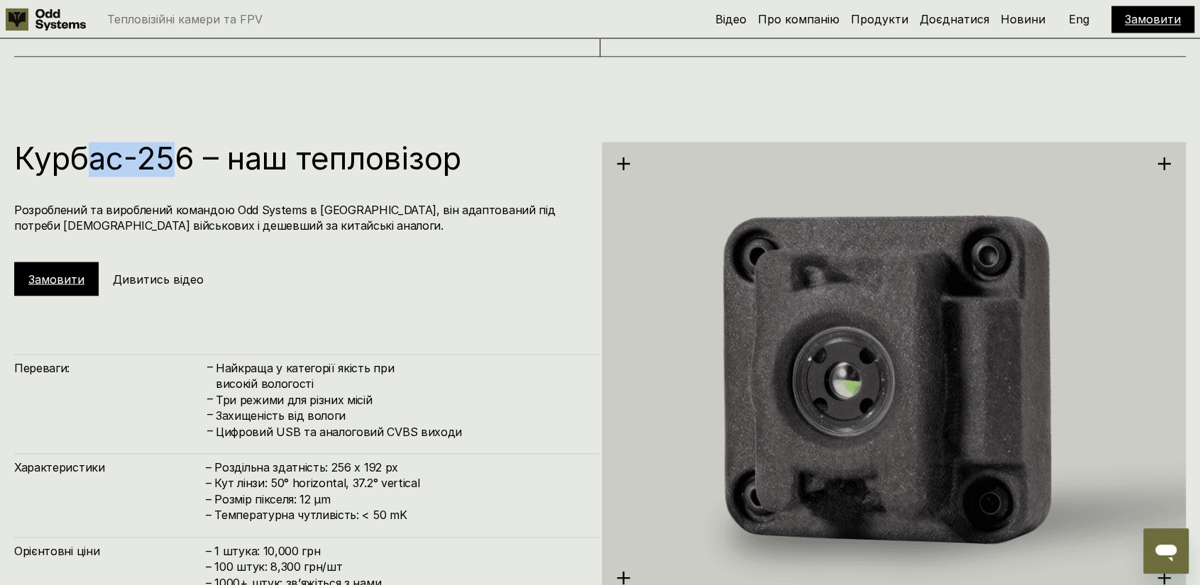
drag, startPoint x: 170, startPoint y: 163, endPoint x: 87, endPoint y: 155, distance: 82.6
click at [87, 155] on h1 "Курбас-256 – наш тепловізор" at bounding box center [299, 157] width 571 height 31
drag, startPoint x: 79, startPoint y: 153, endPoint x: 159, endPoint y: 165, distance: 80.4
click at [159, 165] on h1 "Курбас-256 – наш тепловізор" at bounding box center [299, 157] width 571 height 31
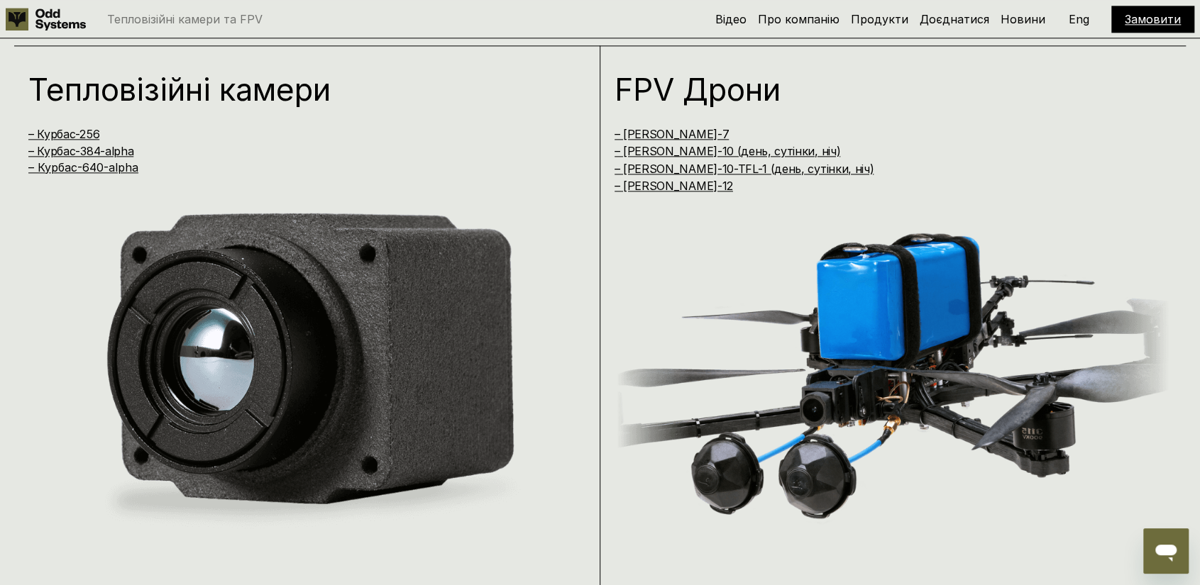
scroll to position [1135, 0]
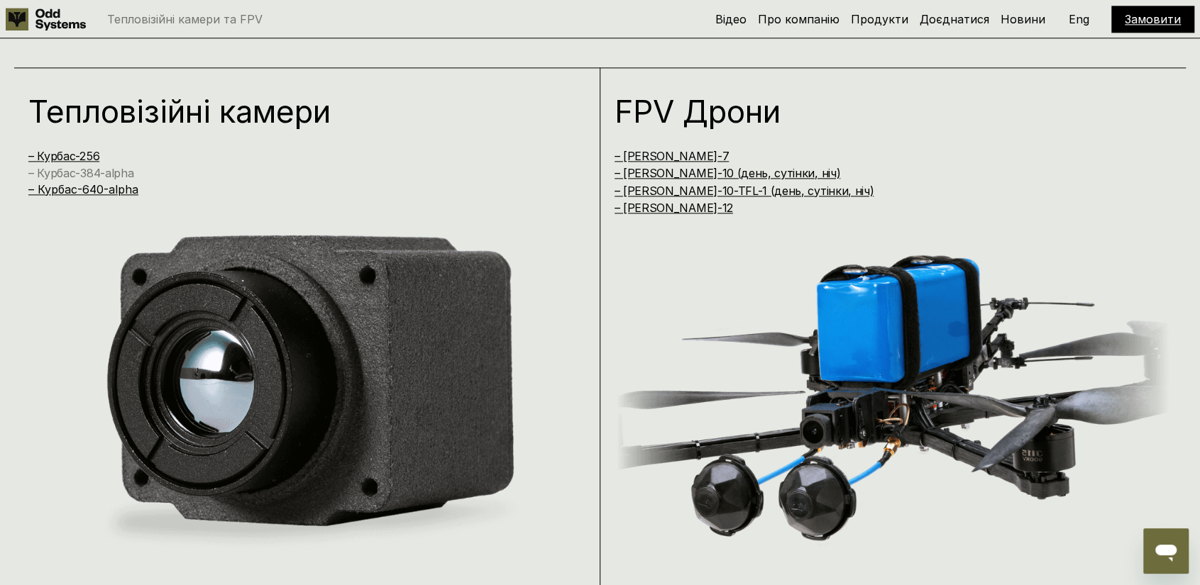
click at [116, 174] on link "– Курбас-384-alpha" at bounding box center [80, 173] width 105 height 14
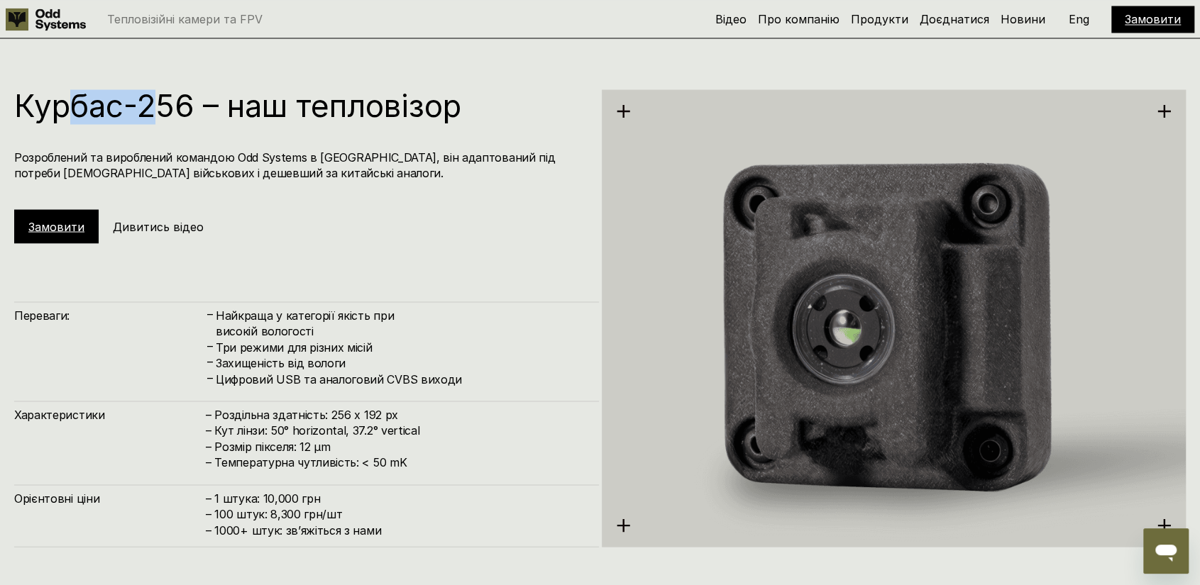
scroll to position [1778, 0]
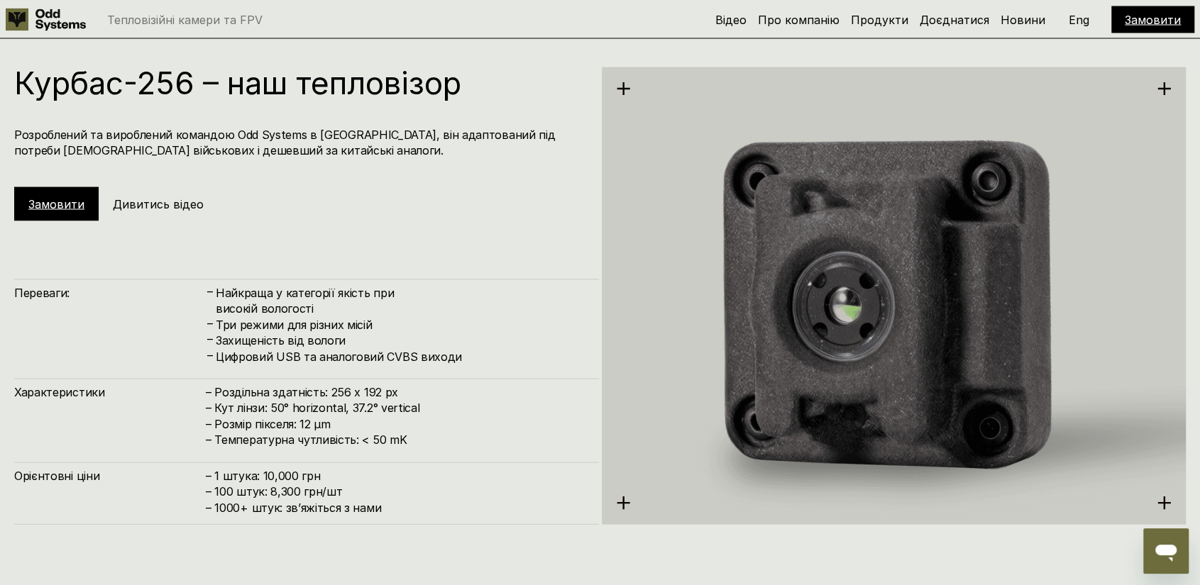
click at [209, 127] on h4 "Розроблений та вироблений командою Odd Systems в [GEOGRAPHIC_DATA], він адаптов…" at bounding box center [299, 142] width 571 height 32
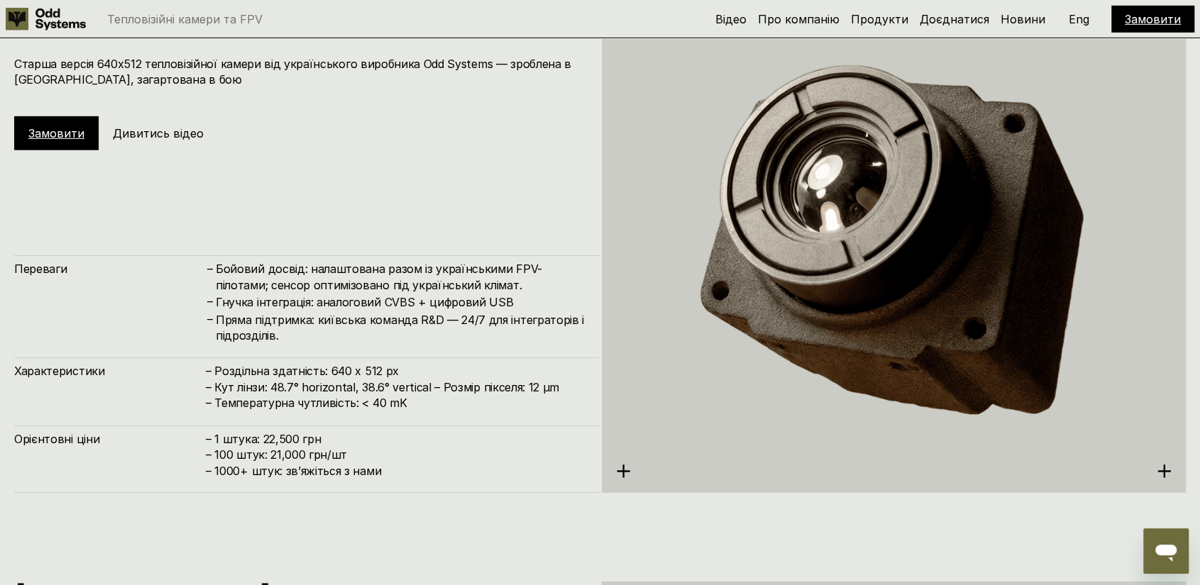
scroll to position [3122, 0]
